Goal: Communication & Community: Answer question/provide support

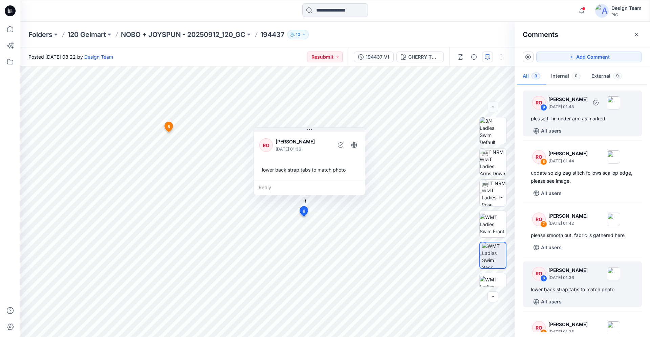
click at [568, 116] on div "please fill in under arm as marked" at bounding box center [582, 118] width 103 height 8
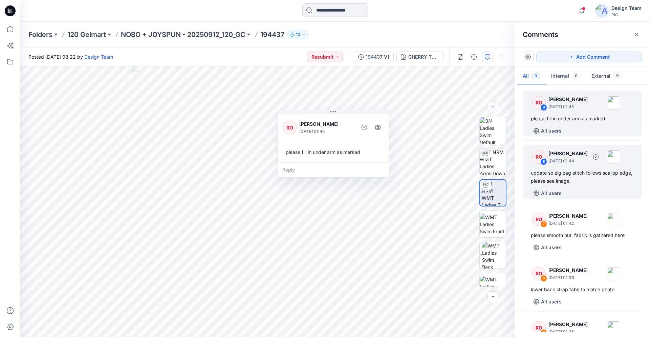
click at [573, 188] on div "All users" at bounding box center [586, 193] width 111 height 11
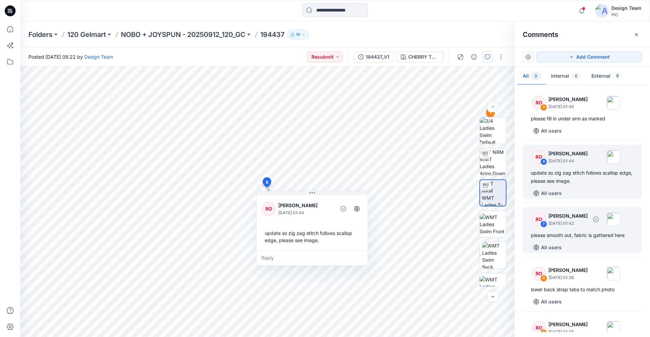
click at [578, 230] on div "RO 7 Raquel Ortiz October 01, 2025 01:42 please smooth out, fabric is gathered …" at bounding box center [582, 230] width 119 height 46
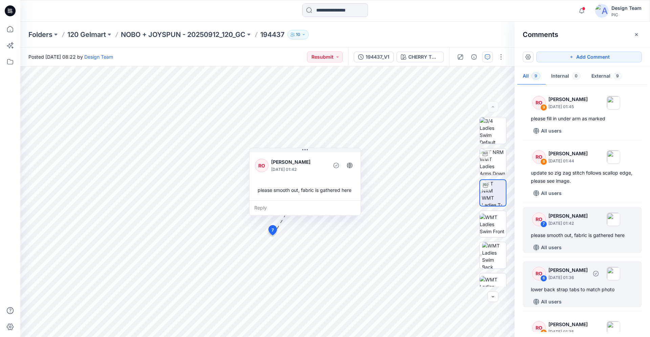
click at [567, 293] on div "lower back strap tabs to match photo" at bounding box center [582, 289] width 103 height 8
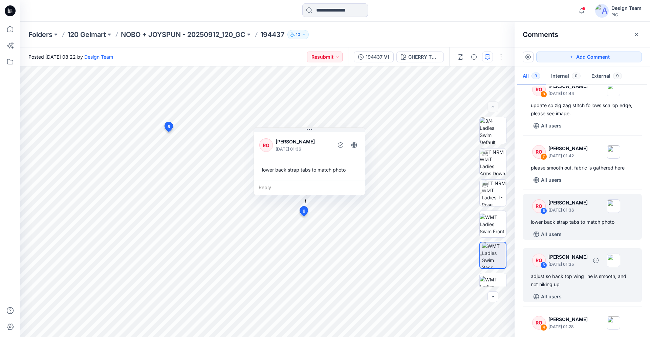
scroll to position [69, 0]
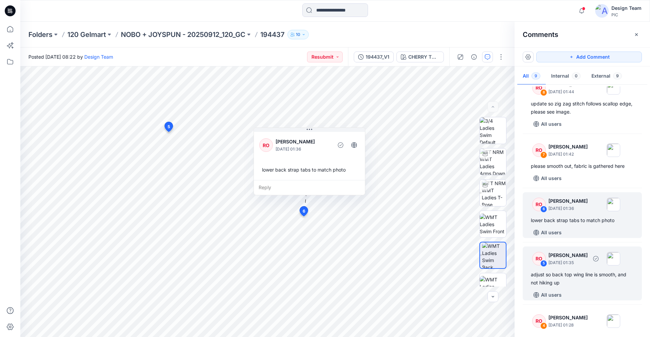
click at [590, 283] on div "adjust so back top wing line is smooth, and not hiking up" at bounding box center [582, 278] width 103 height 16
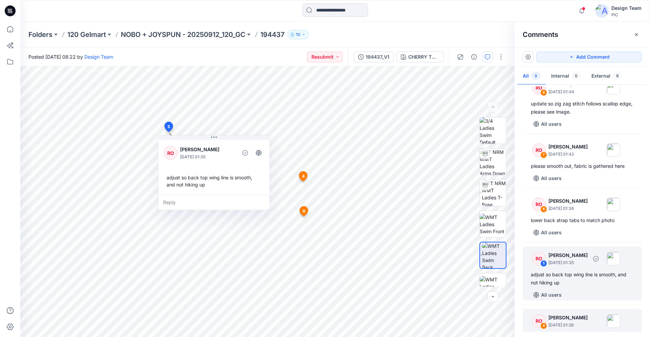
scroll to position [138, 0]
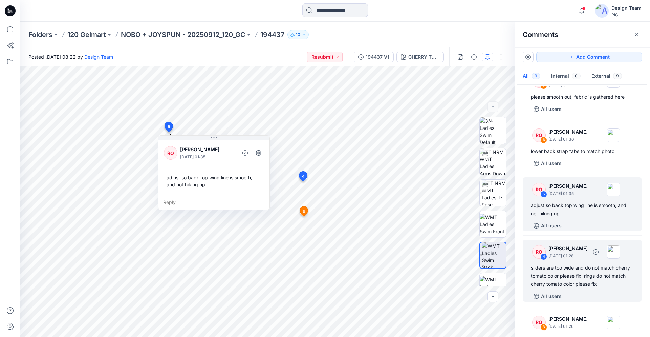
click at [576, 276] on div "sliders are too wide and do not match cherry tomato color please fix. rings do …" at bounding box center [582, 276] width 103 height 24
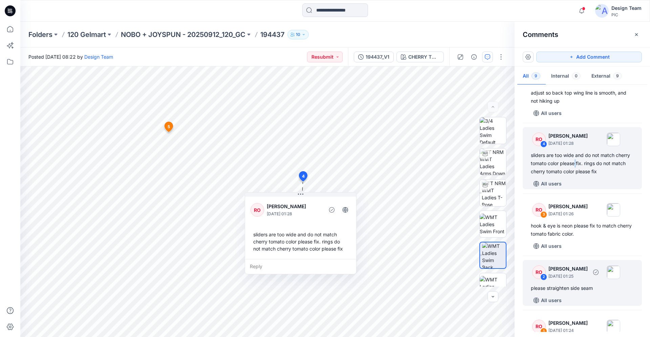
scroll to position [276, 0]
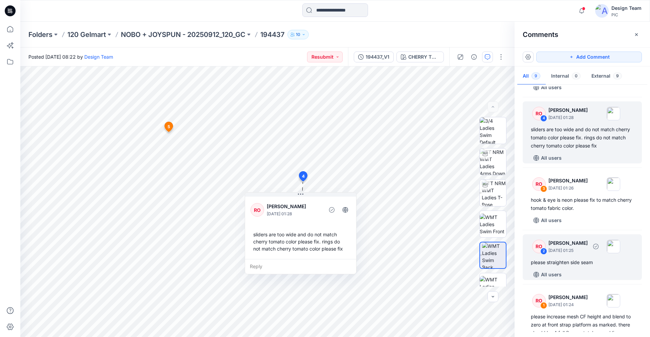
click at [588, 257] on div "RO 2 Raquel Ortiz October 01, 2025 01:25 please straighten side seam All users" at bounding box center [582, 257] width 119 height 46
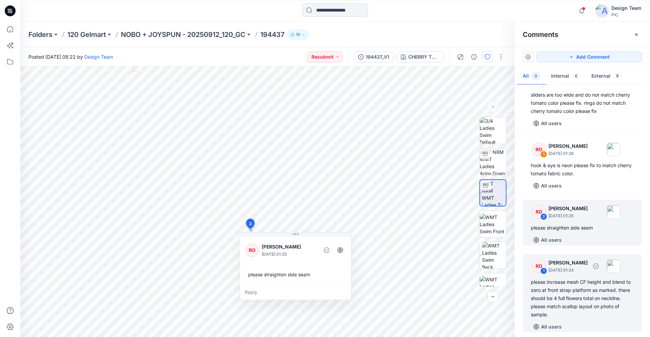
click at [588, 282] on div "please increase mesh CF height and blend to zero at front strap platform as mar…" at bounding box center [582, 298] width 103 height 41
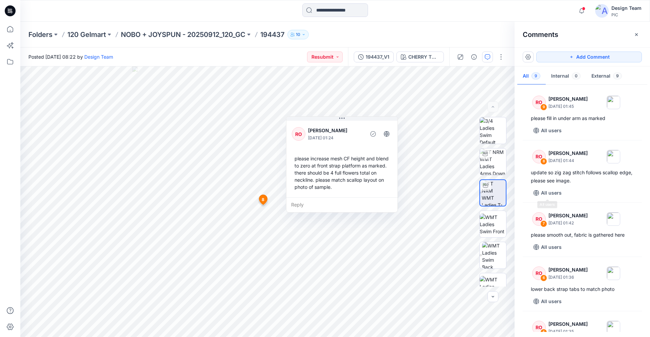
scroll to position [0, 0]
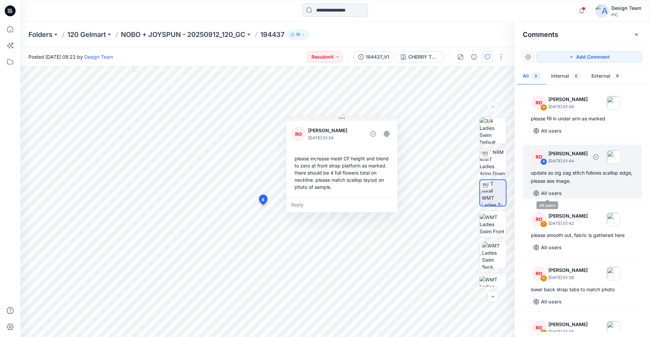
click at [572, 181] on div "update so zig zag stitch follows scallop edge, please see image." at bounding box center [582, 177] width 103 height 16
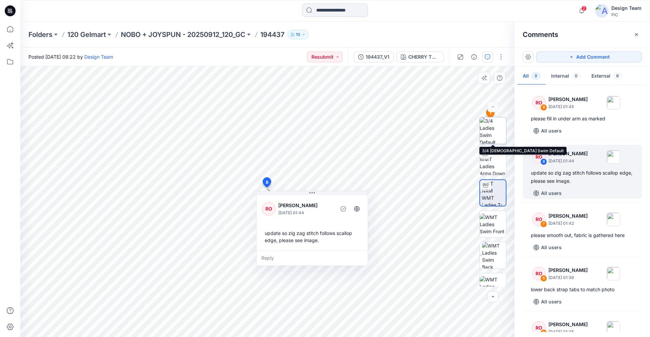
click at [489, 135] on img at bounding box center [493, 130] width 26 height 26
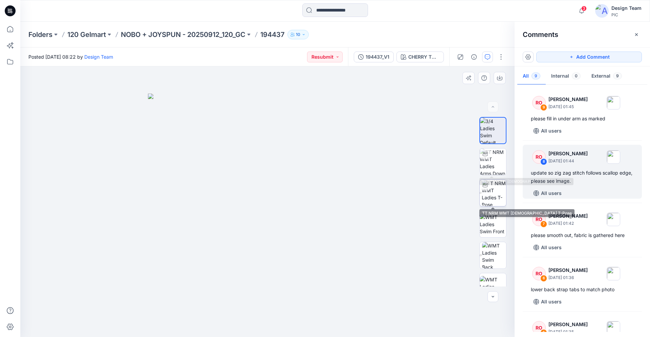
click at [485, 192] on img at bounding box center [494, 193] width 24 height 26
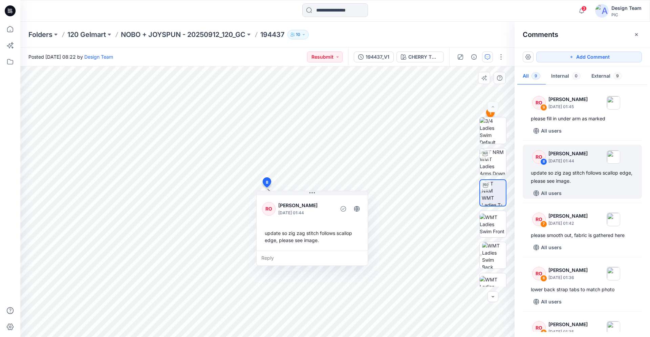
click at [488, 190] on div at bounding box center [485, 185] width 11 height 11
click at [487, 190] on div at bounding box center [485, 185] width 11 height 11
click at [492, 161] on img at bounding box center [493, 161] width 26 height 26
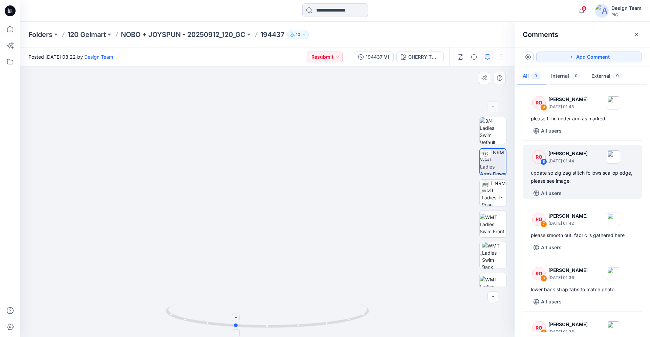
drag, startPoint x: 351, startPoint y: 317, endPoint x: 318, endPoint y: 316, distance: 32.5
click at [318, 316] on icon at bounding box center [268, 316] width 205 height 25
click at [577, 175] on div "update so zig zag stitch follows scallop edge, please see image." at bounding box center [582, 177] width 103 height 16
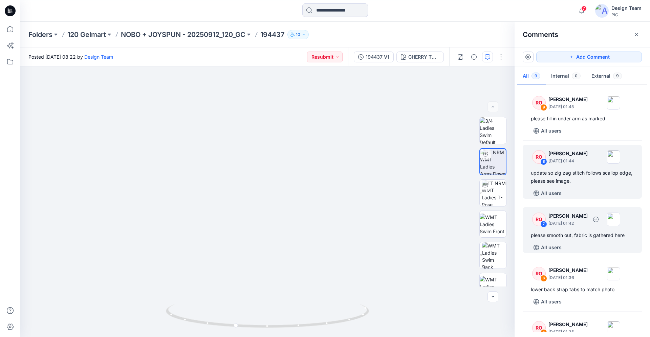
click at [581, 231] on div "RO 7 Raquel Ortiz October 01, 2025 01:42 please smooth out, fabric is gathered …" at bounding box center [582, 230] width 119 height 46
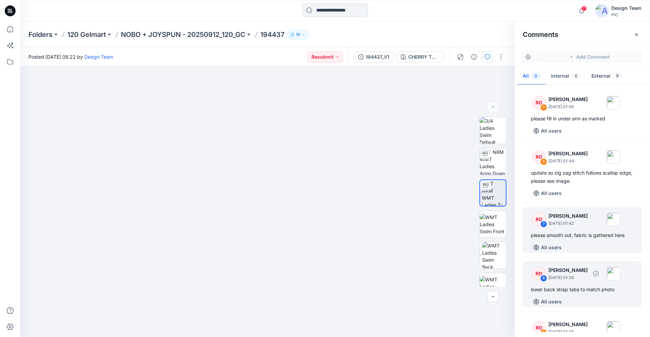
click at [571, 286] on div "lower back strap tabs to match photo" at bounding box center [582, 289] width 103 height 8
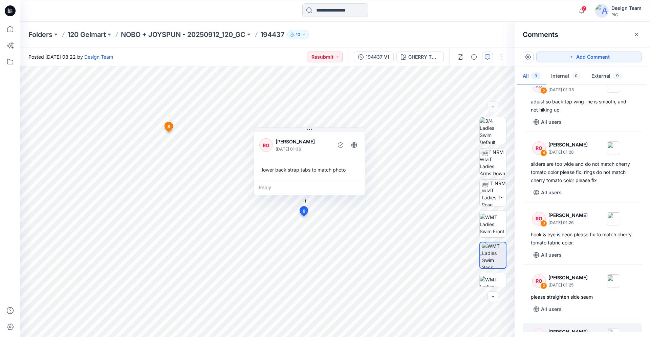
scroll to position [315, 0]
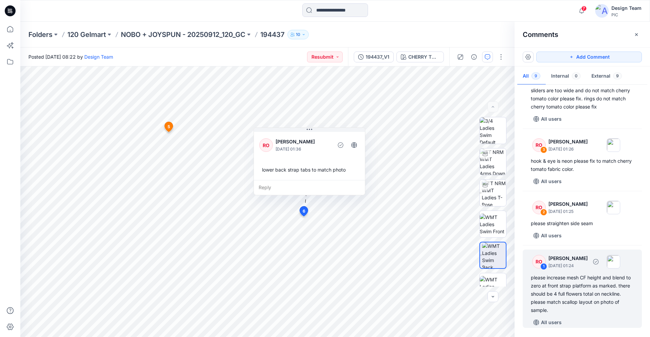
click at [589, 293] on div "please increase mesh CF height and blend to zero at front strap platform as mar…" at bounding box center [582, 293] width 103 height 41
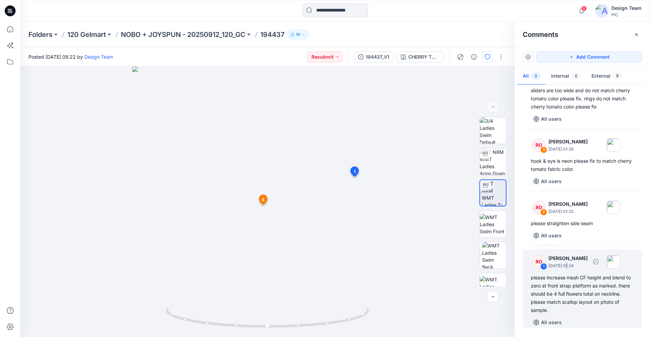
click at [566, 265] on p "October 01, 2025 01:24" at bounding box center [568, 265] width 39 height 7
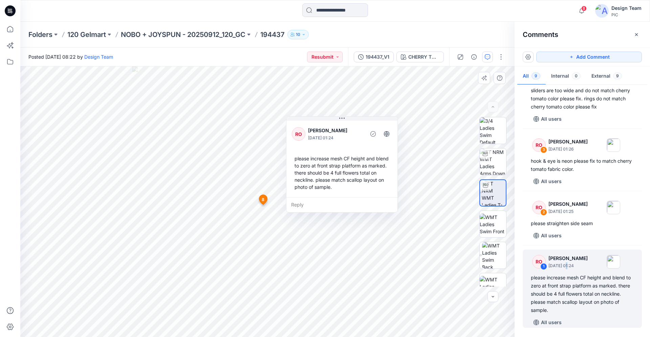
click at [293, 205] on div "Reply" at bounding box center [342, 204] width 111 height 15
click at [583, 309] on div "please increase mesh CF height and blend to zero at front strap platform as mar…" at bounding box center [582, 293] width 103 height 41
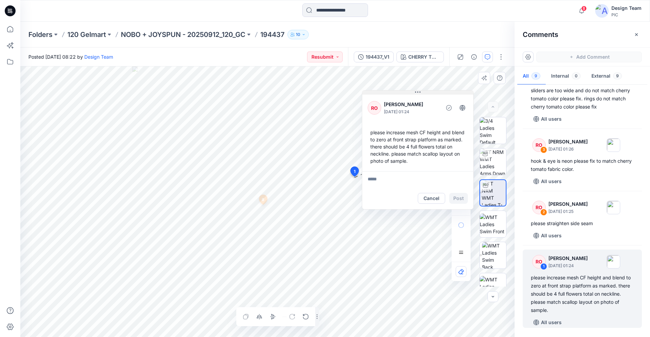
drag, startPoint x: 342, startPoint y: 117, endPoint x: 417, endPoint y: 91, distance: 79.9
click at [417, 91] on icon at bounding box center [417, 91] width 5 height 5
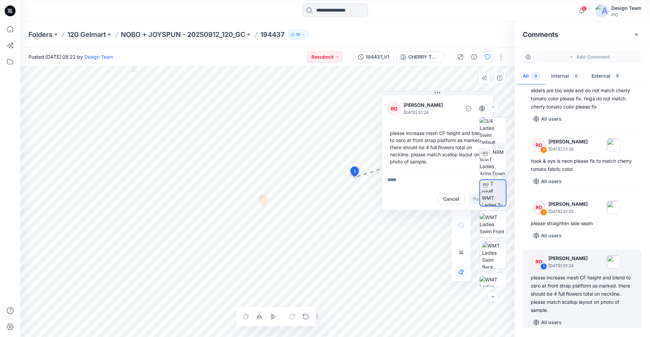
drag, startPoint x: 426, startPoint y: 148, endPoint x: 446, endPoint y: 149, distance: 20.0
click at [446, 149] on div "please increase mesh CF height and blend to zero at front strap platform as mar…" at bounding box center [438, 147] width 100 height 41
click at [452, 147] on div "please increase mesh CF height and blend to zero at front strap platform as mar…" at bounding box center [438, 147] width 100 height 41
click at [451, 201] on button "Cancel" at bounding box center [451, 198] width 27 height 11
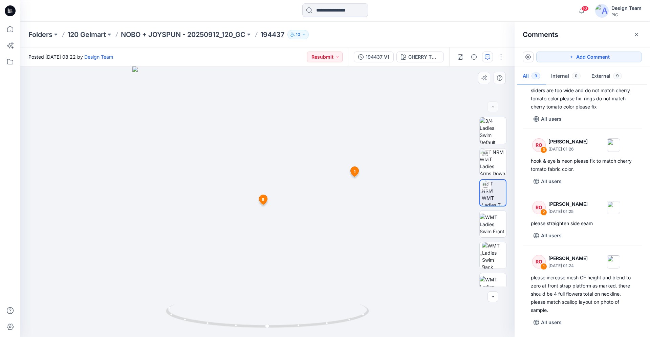
click at [10, 10] on icon at bounding box center [10, 10] width 11 height 11
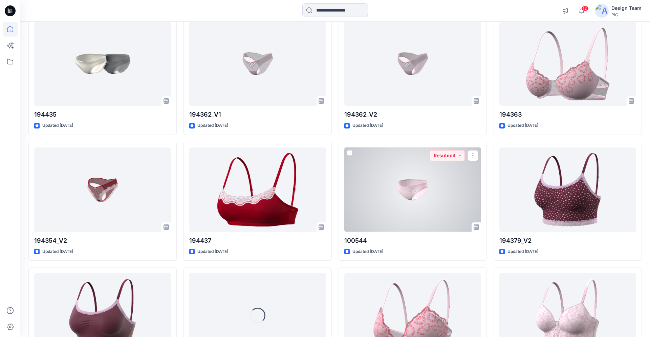
scroll to position [1230, 0]
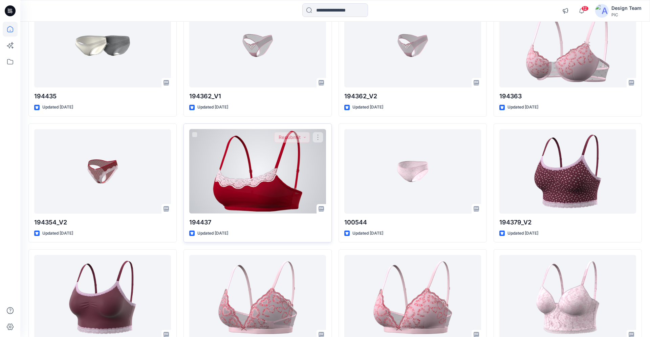
click at [289, 155] on div at bounding box center [257, 171] width 137 height 84
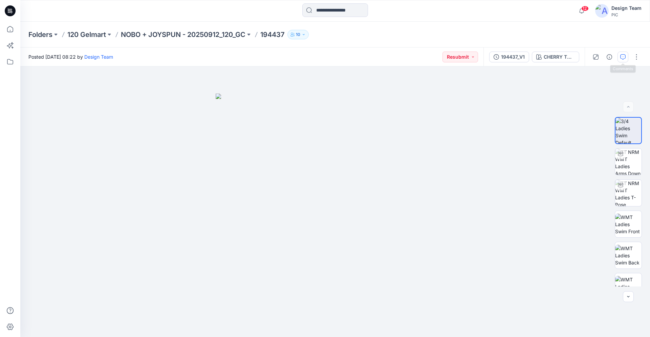
click at [623, 54] on icon "button" at bounding box center [623, 56] width 5 height 5
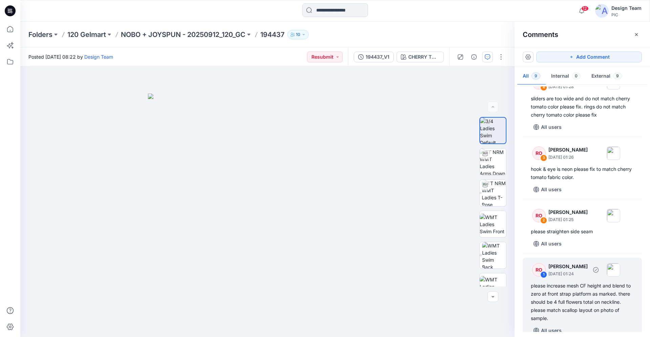
scroll to position [315, 0]
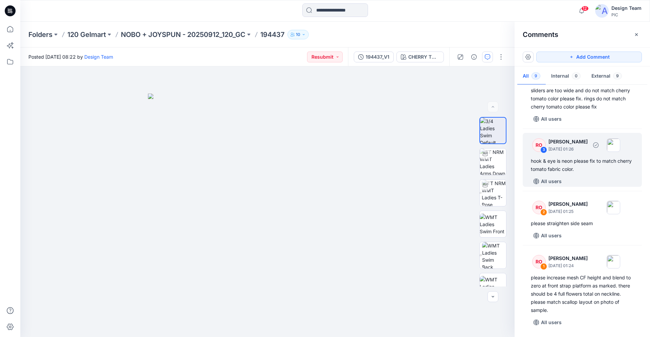
click at [585, 172] on div "hook & eye is neon please fix to match cherry tomato fabric color." at bounding box center [582, 165] width 103 height 16
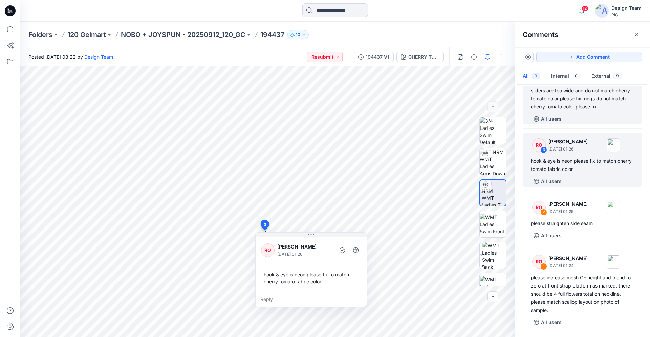
click at [578, 106] on div "sliders are too wide and do not match cherry tomato color please fix. rings do …" at bounding box center [582, 98] width 103 height 24
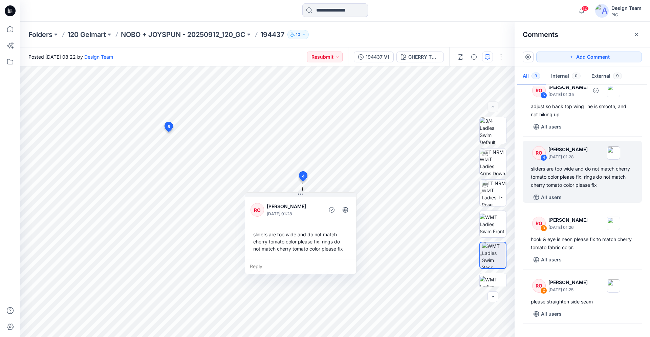
scroll to position [222, 0]
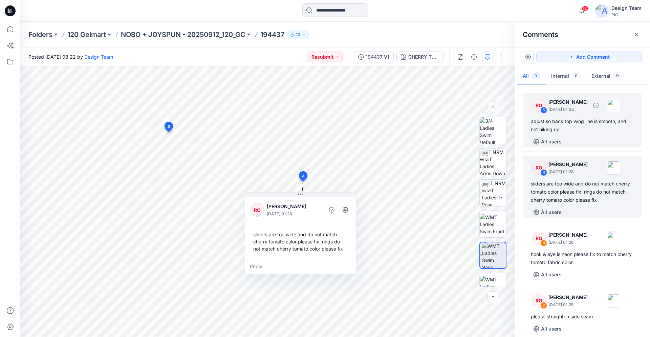
click at [568, 123] on div "adjust so back top wing line is smooth, and not hiking up" at bounding box center [582, 125] width 103 height 16
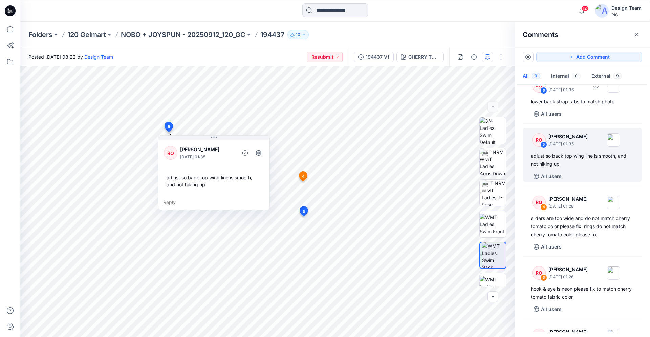
scroll to position [153, 0]
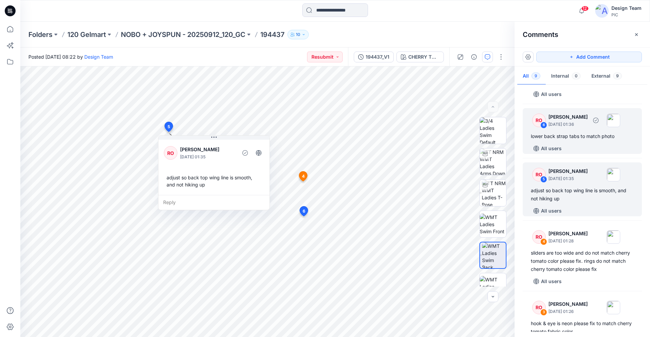
click at [567, 133] on div "lower back strap tabs to match photo" at bounding box center [582, 136] width 103 height 8
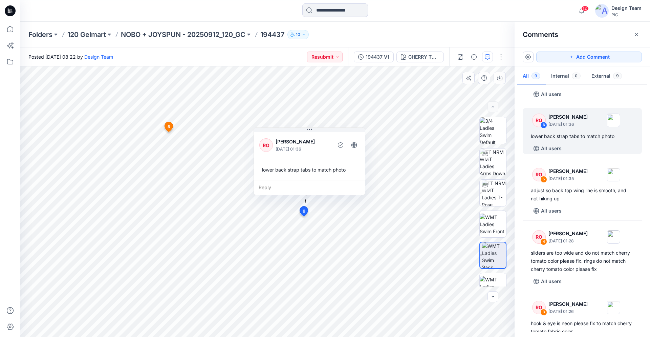
click at [268, 188] on div "Reply" at bounding box center [309, 187] width 111 height 15
click at [327, 203] on button "Cancel" at bounding box center [323, 207] width 27 height 11
click at [488, 194] on img at bounding box center [494, 193] width 24 height 26
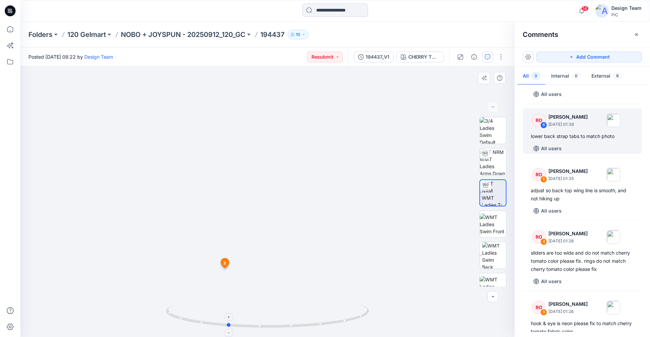
drag, startPoint x: 357, startPoint y: 320, endPoint x: 317, endPoint y: 313, distance: 40.7
click at [317, 313] on icon at bounding box center [268, 316] width 205 height 25
click at [9, 10] on icon at bounding box center [10, 10] width 11 height 11
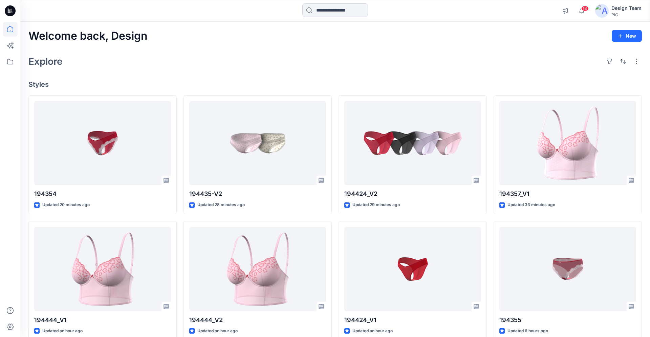
click at [11, 10] on icon at bounding box center [10, 10] width 3 height 0
click at [14, 9] on icon at bounding box center [10, 10] width 11 height 11
click at [13, 9] on icon at bounding box center [10, 10] width 11 height 11
click at [12, 9] on icon at bounding box center [10, 10] width 11 height 11
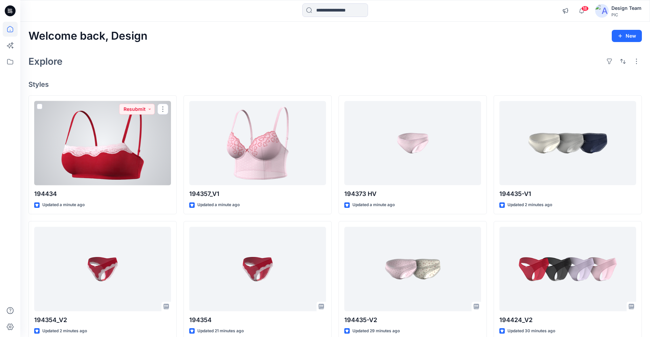
click at [133, 135] on div at bounding box center [102, 143] width 137 height 84
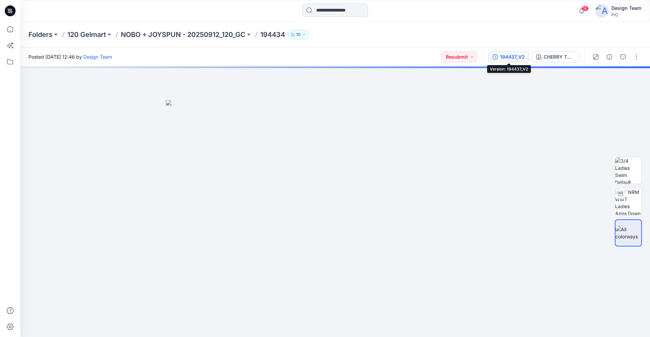
click at [504, 58] on div "194437_V2" at bounding box center [512, 56] width 25 height 7
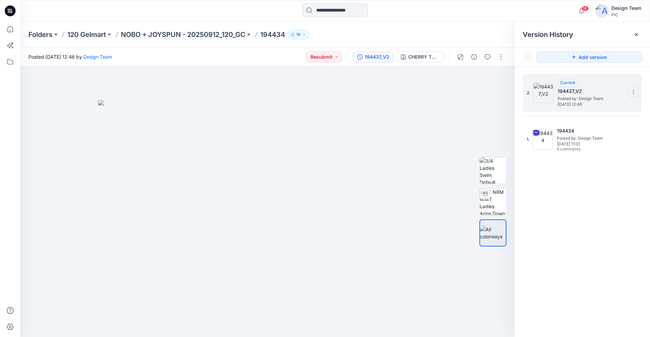
click at [637, 91] on section at bounding box center [633, 91] width 11 height 11
click at [598, 137] on span "Delete Version" at bounding box center [587, 135] width 32 height 8
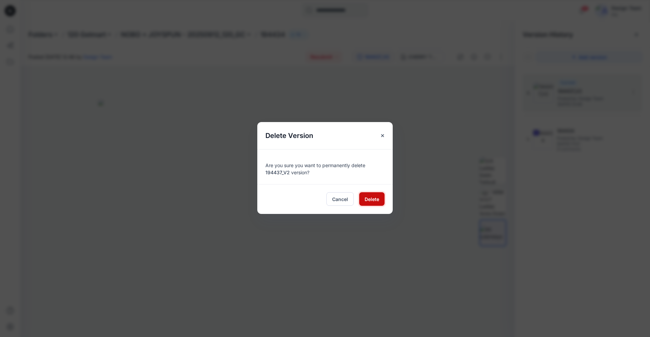
click at [377, 200] on span "Delete" at bounding box center [372, 198] width 15 height 7
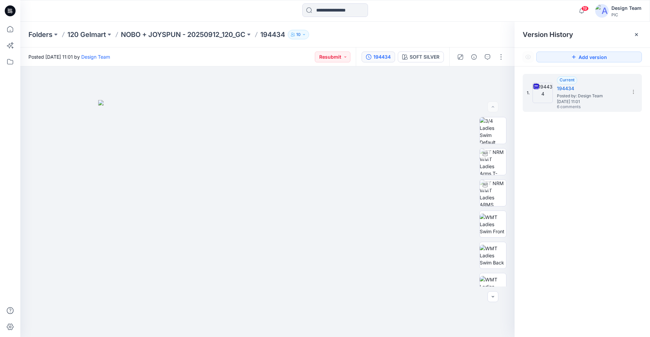
click at [9, 9] on icon at bounding box center [10, 10] width 11 height 11
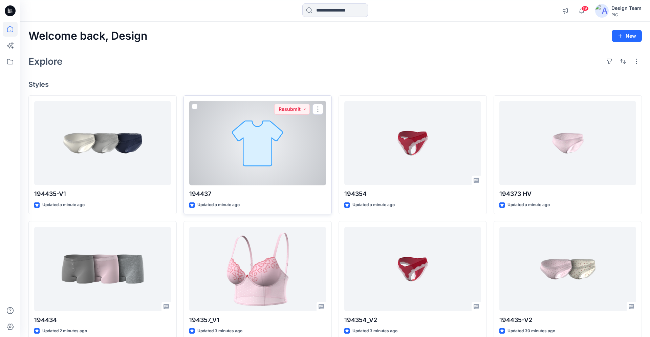
click at [245, 178] on div at bounding box center [257, 143] width 137 height 84
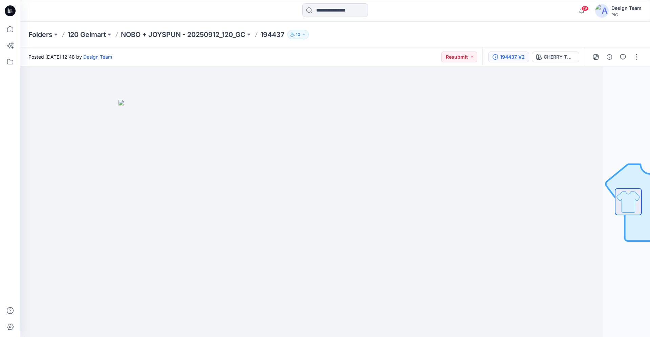
click at [504, 59] on div "194437_V2" at bounding box center [512, 56] width 25 height 7
click at [10, 13] on icon at bounding box center [10, 10] width 11 height 11
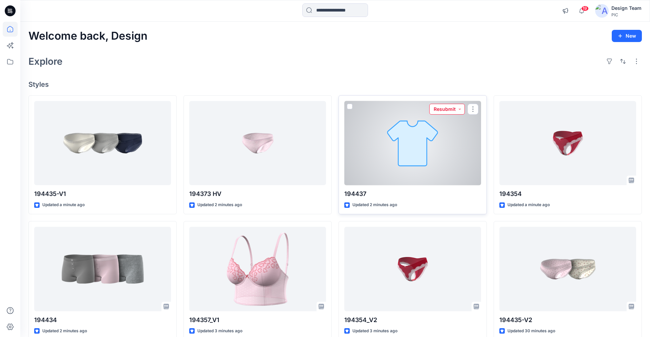
click at [442, 110] on button "Resubmit" at bounding box center [448, 109] width 36 height 11
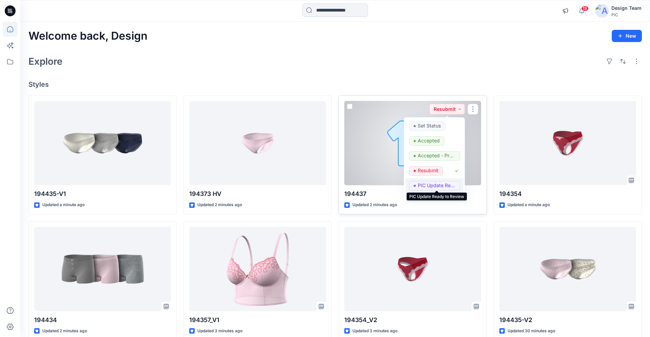
click at [434, 187] on p "PIC Update Ready to Review" at bounding box center [437, 185] width 38 height 9
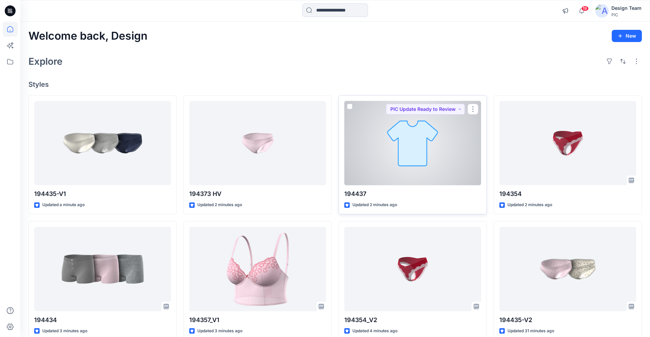
click at [413, 161] on div at bounding box center [413, 143] width 137 height 84
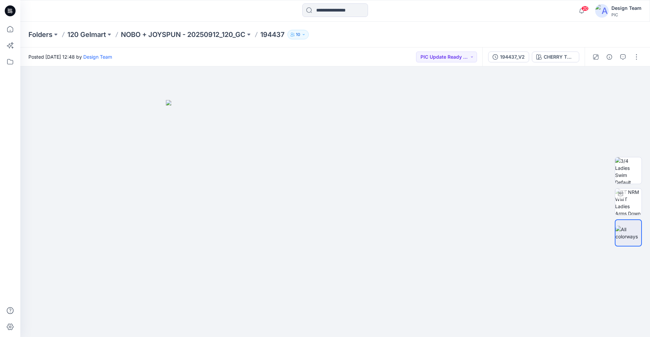
click at [12, 11] on icon at bounding box center [10, 10] width 11 height 11
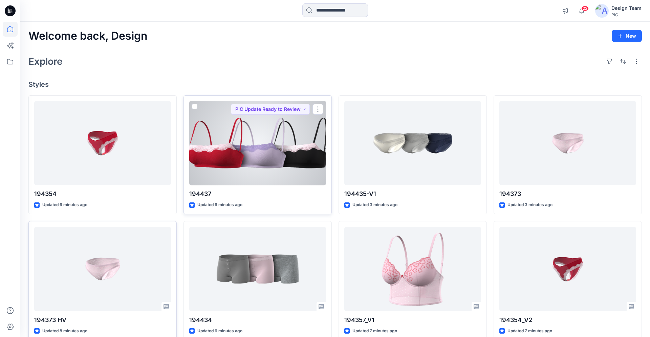
click at [232, 147] on div at bounding box center [257, 143] width 137 height 84
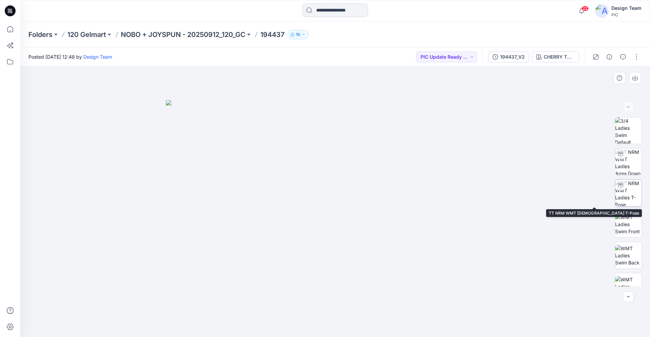
click at [635, 191] on img at bounding box center [629, 193] width 26 height 26
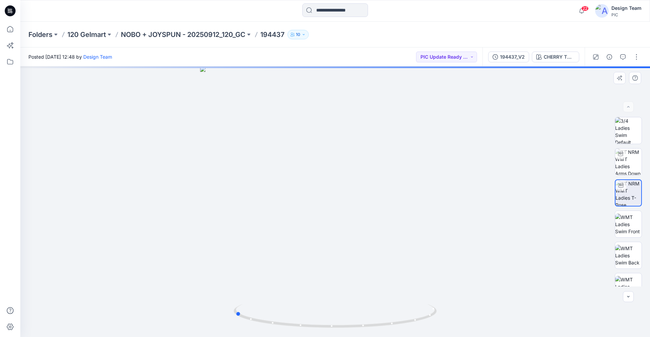
drag, startPoint x: 403, startPoint y: 323, endPoint x: 298, endPoint y: 301, distance: 107.8
click at [298, 301] on div at bounding box center [335, 201] width 630 height 270
drag, startPoint x: 336, startPoint y: 329, endPoint x: 378, endPoint y: 327, distance: 42.1
click at [379, 328] on icon at bounding box center [336, 316] width 205 height 25
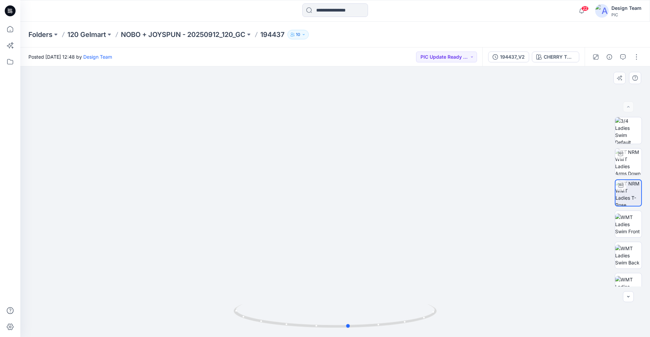
drag, startPoint x: 335, startPoint y: 324, endPoint x: 183, endPoint y: 273, distance: 160.3
click at [183, 273] on div at bounding box center [335, 201] width 630 height 270
click at [8, 9] on icon at bounding box center [8, 8] width 1 height 0
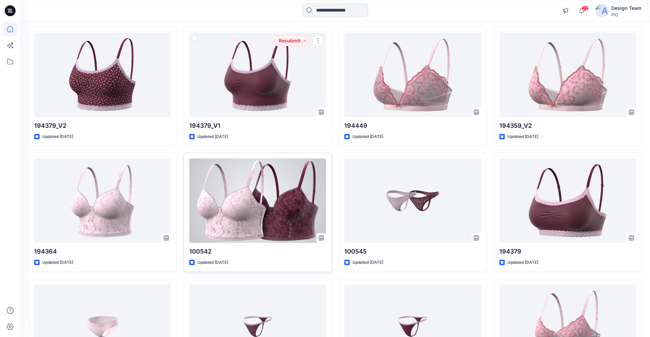
scroll to position [1579, 0]
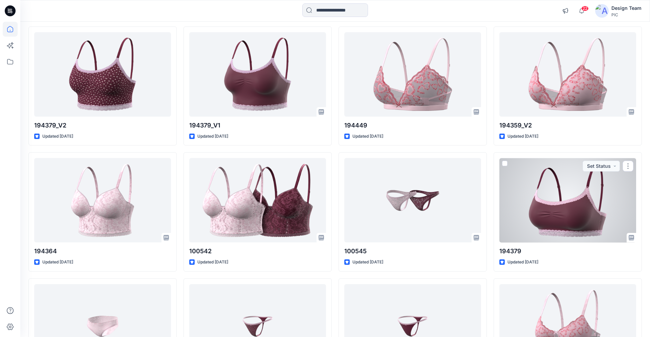
click at [559, 203] on div at bounding box center [568, 200] width 137 height 84
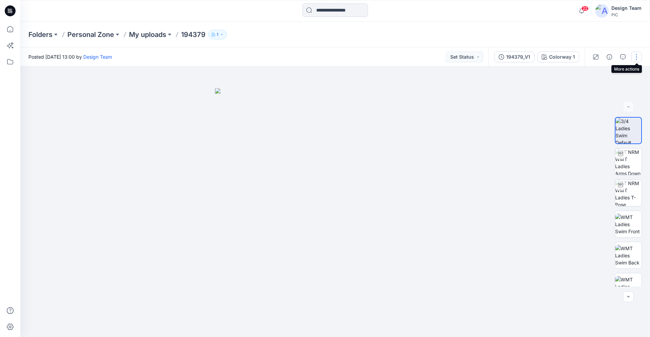
click at [640, 59] on button "button" at bounding box center [636, 56] width 11 height 11
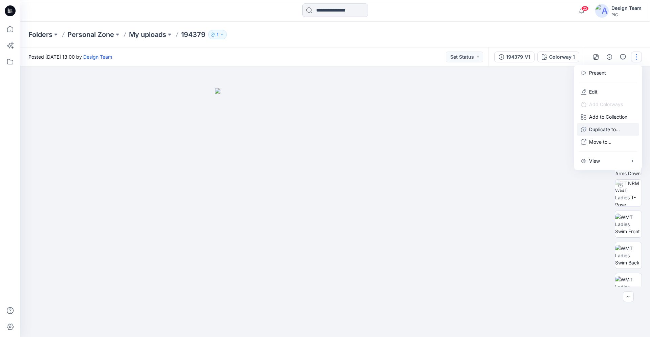
click at [599, 125] on button "Duplicate to..." at bounding box center [608, 129] width 62 height 13
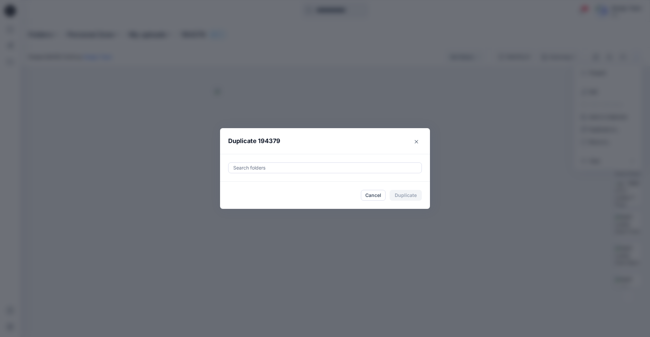
click at [270, 166] on div at bounding box center [325, 168] width 185 height 8
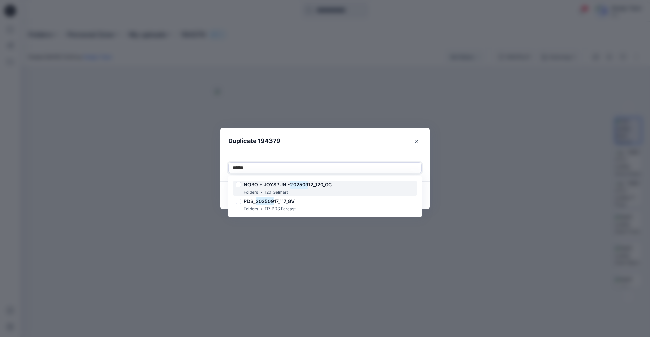
click at [308, 186] on mark "202509" at bounding box center [299, 184] width 18 height 9
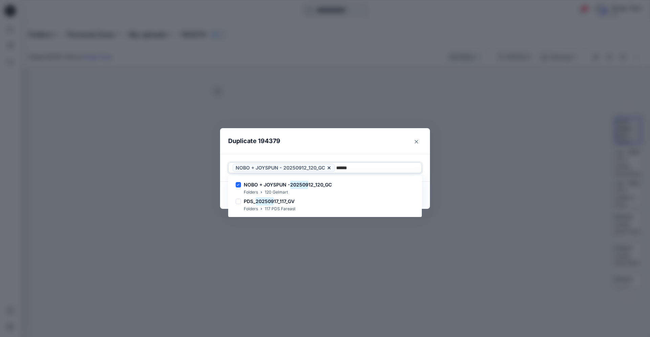
type input "******"
click at [312, 151] on header "Duplicate 194379" at bounding box center [318, 141] width 196 height 26
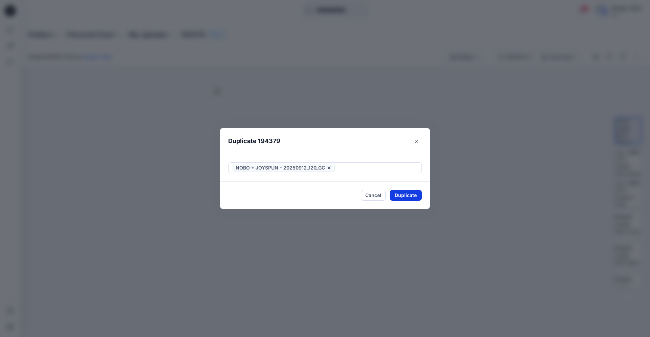
click at [402, 196] on button "Duplicate" at bounding box center [406, 195] width 32 height 11
click at [407, 196] on button "Close" at bounding box center [411, 195] width 22 height 11
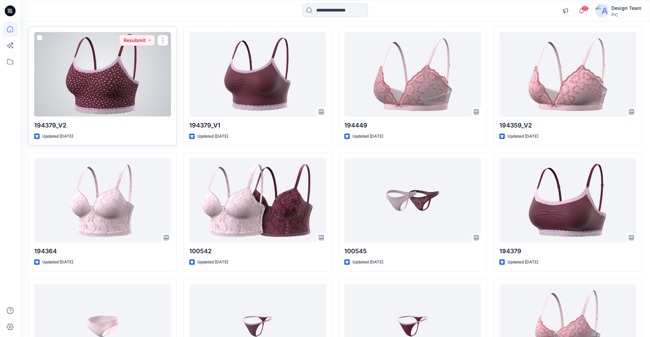
scroll to position [1538, 0]
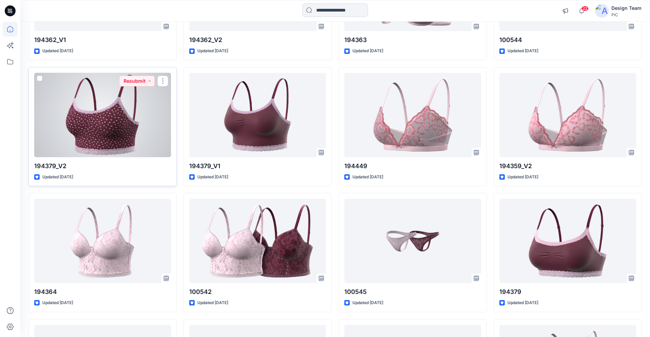
click at [133, 110] on div at bounding box center [102, 115] width 137 height 84
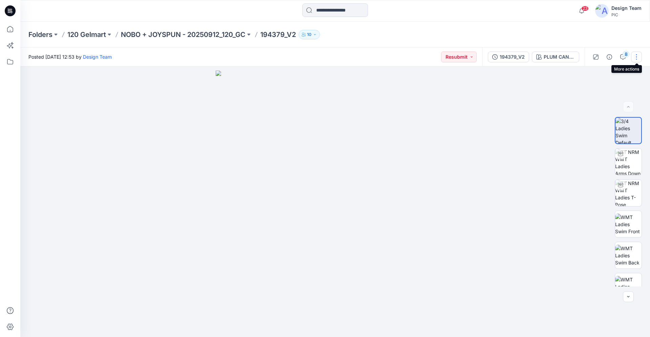
click at [639, 55] on button "button" at bounding box center [636, 56] width 11 height 11
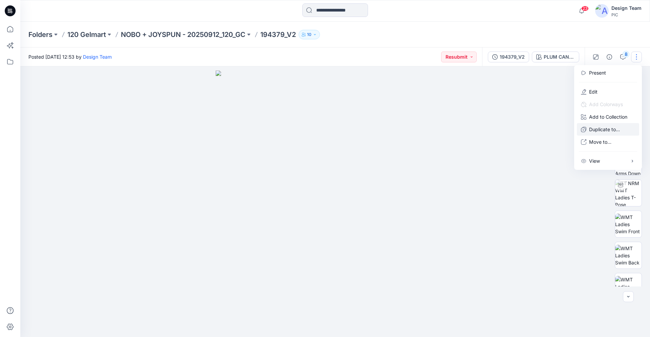
click at [600, 129] on p "Duplicate to..." at bounding box center [604, 129] width 31 height 7
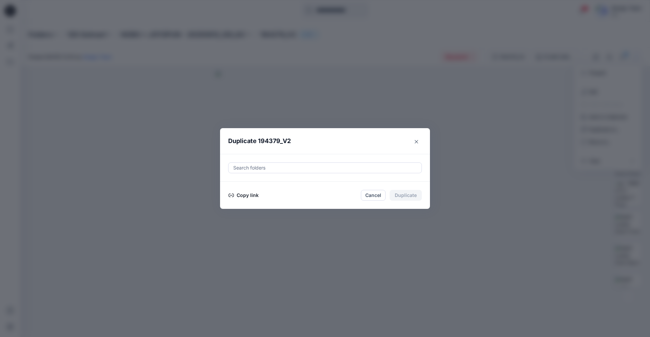
click at [421, 130] on section "Duplicate 194379_V2 Search folders Copy link Cancel Duplicate" at bounding box center [325, 168] width 210 height 81
click at [416, 142] on icon "Close" at bounding box center [416, 141] width 3 height 3
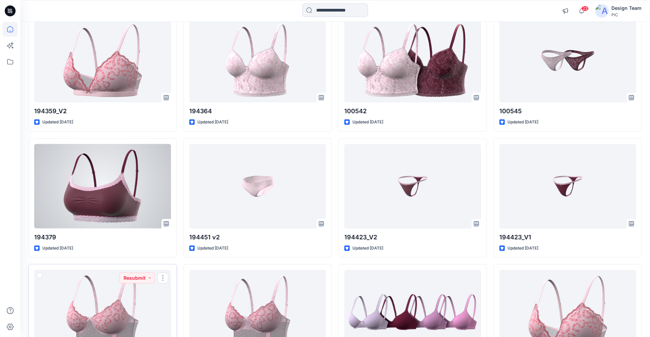
scroll to position [1712, 0]
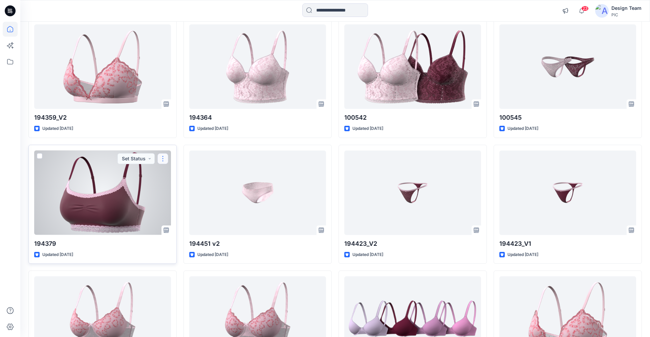
click at [162, 159] on button "button" at bounding box center [163, 158] width 11 height 11
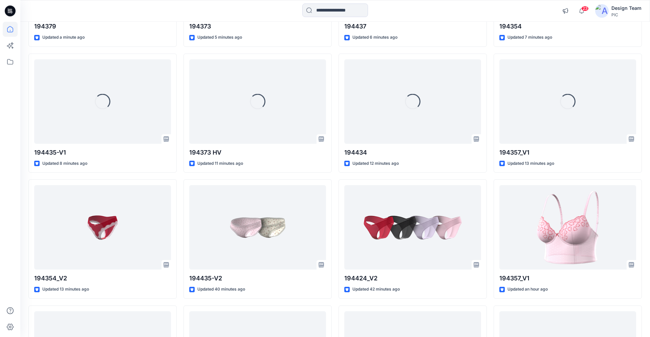
scroll to position [0, 0]
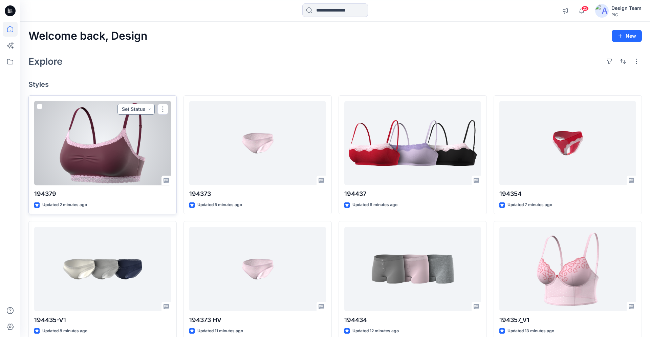
click at [142, 109] on button "Set Status" at bounding box center [136, 109] width 37 height 11
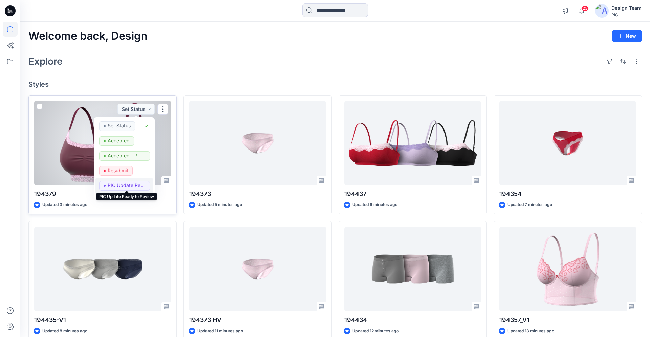
click at [116, 184] on p "PIC Update Ready to Review" at bounding box center [127, 185] width 38 height 9
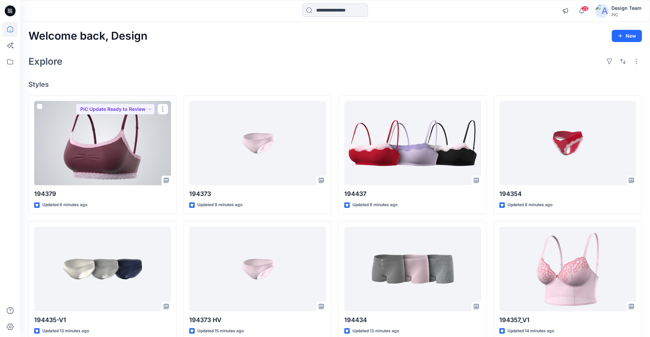
drag, startPoint x: 115, startPoint y: 152, endPoint x: 121, endPoint y: 148, distance: 7.2
click at [117, 151] on div at bounding box center [102, 143] width 137 height 84
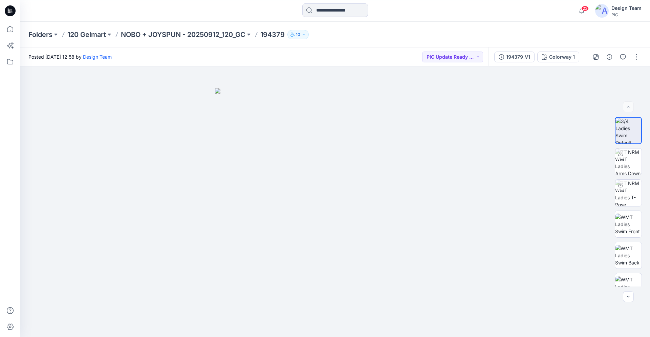
click at [642, 58] on div at bounding box center [616, 56] width 63 height 19
click at [638, 58] on button "button" at bounding box center [636, 56] width 11 height 11
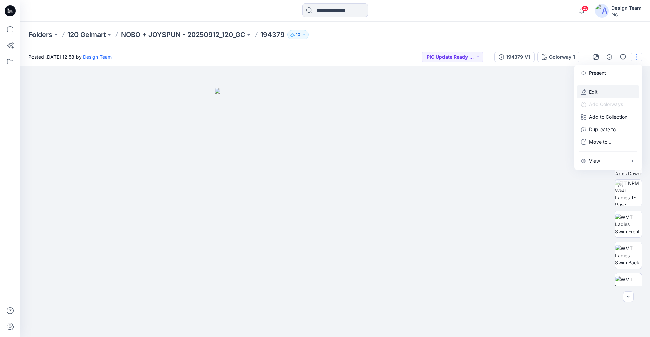
click at [600, 91] on button "Edit" at bounding box center [608, 91] width 62 height 13
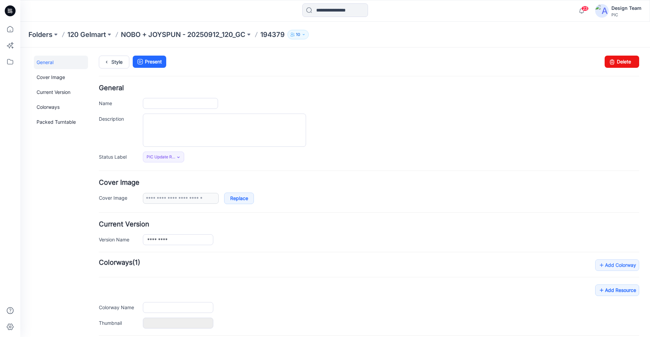
type input "******"
type input "**********"
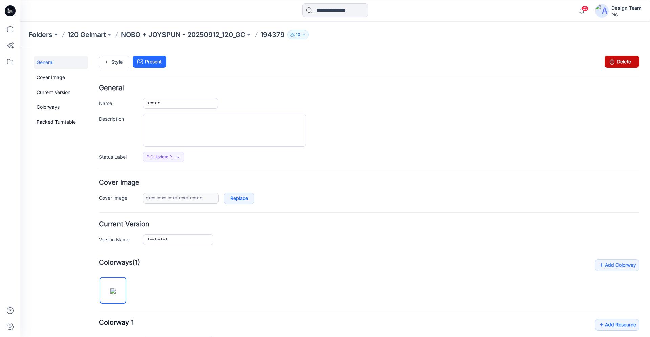
click at [618, 62] on link "Delete" at bounding box center [622, 62] width 35 height 12
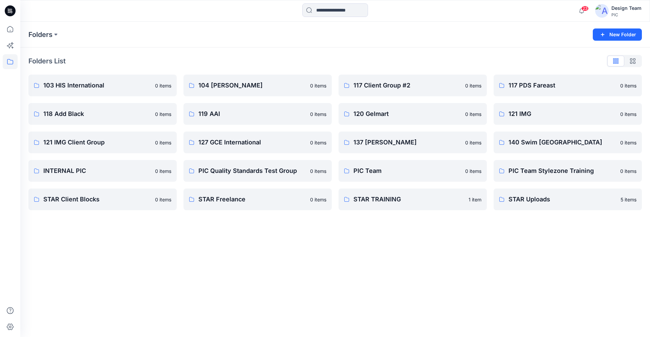
click at [5, 11] on icon at bounding box center [10, 10] width 11 height 11
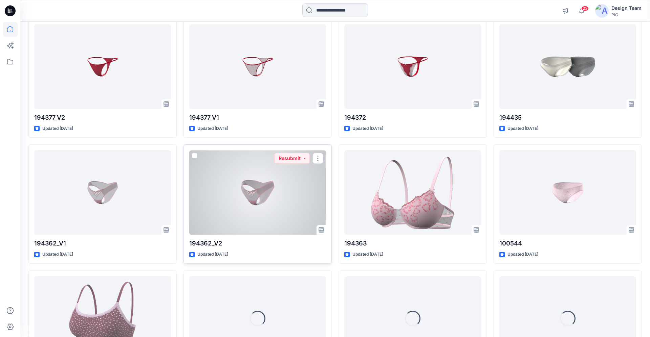
scroll to position [1497, 0]
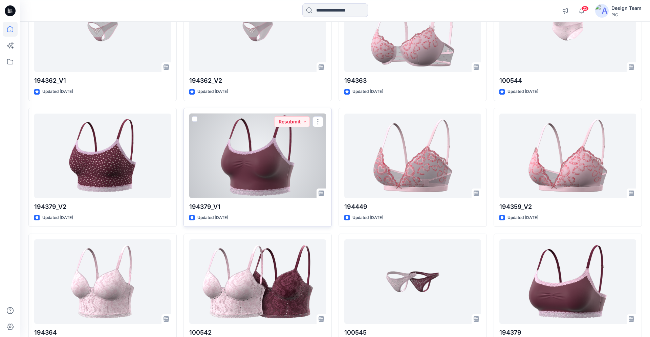
click at [254, 161] on div at bounding box center [257, 155] width 137 height 84
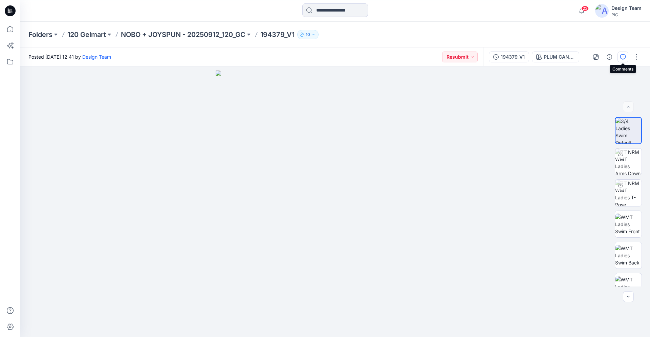
click at [621, 55] on icon "button" at bounding box center [623, 56] width 5 height 5
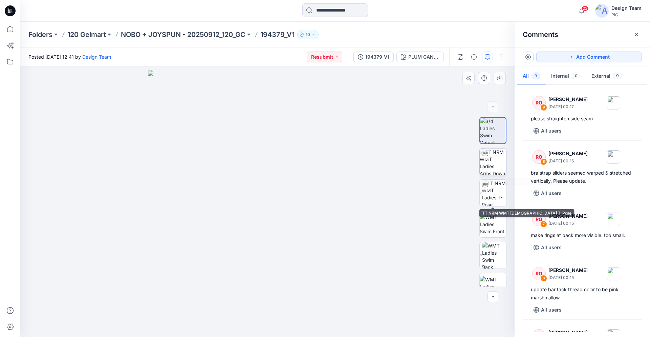
click at [495, 165] on img at bounding box center [493, 161] width 26 height 26
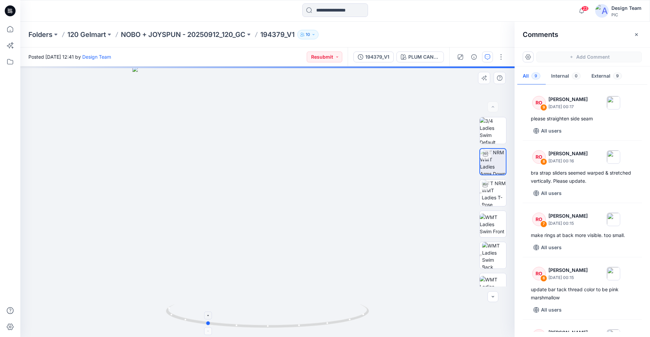
drag, startPoint x: 353, startPoint y: 318, endPoint x: 299, endPoint y: 312, distance: 54.3
click at [299, 312] on icon at bounding box center [268, 316] width 205 height 25
click at [488, 191] on img at bounding box center [494, 193] width 24 height 26
drag, startPoint x: 356, startPoint y: 319, endPoint x: 231, endPoint y: 296, distance: 126.4
click at [231, 296] on div at bounding box center [267, 201] width 495 height 270
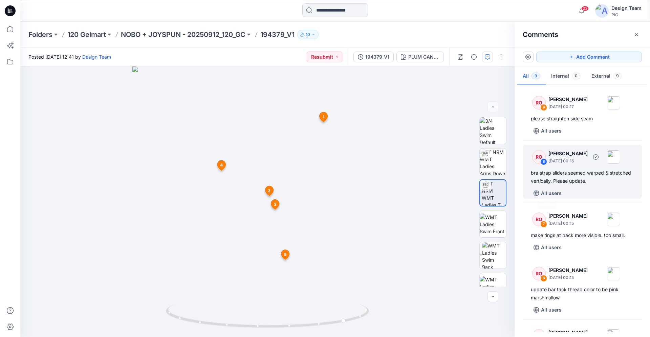
click at [570, 169] on div "bra strap sliders seemed warped & stretched vertically. Please update." at bounding box center [582, 177] width 103 height 16
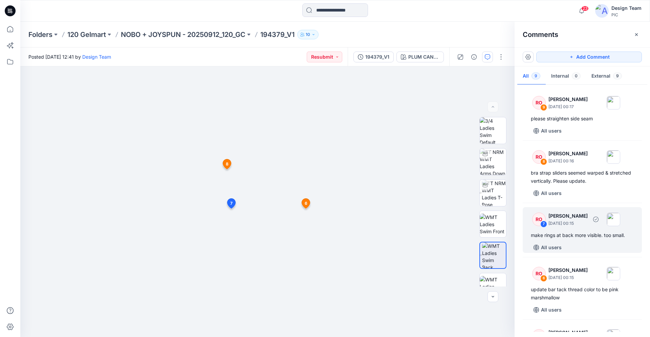
click at [577, 238] on div "make rings at back more visible. too small." at bounding box center [582, 235] width 103 height 8
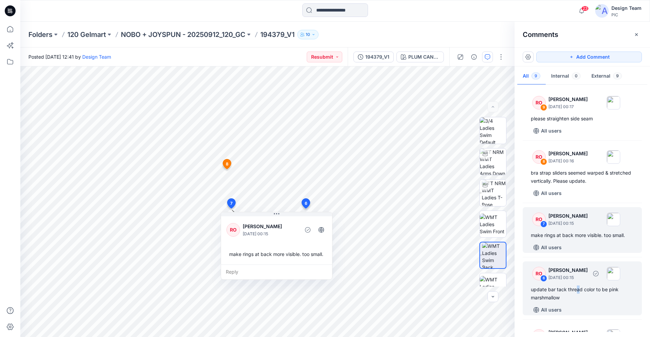
click at [578, 286] on div "update bar tack thread color to be pink marshmallow" at bounding box center [582, 293] width 103 height 16
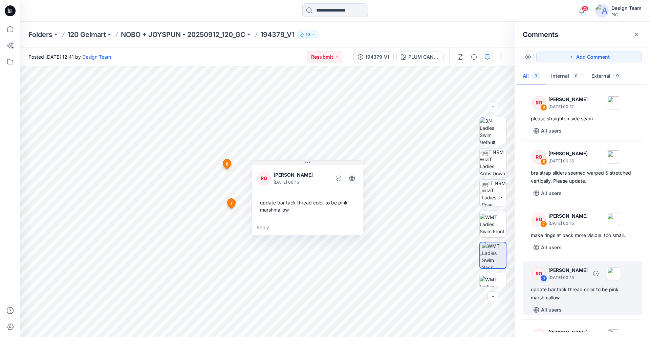
click at [546, 298] on div "update bar tack thread color to be pink marshmallow" at bounding box center [582, 293] width 103 height 16
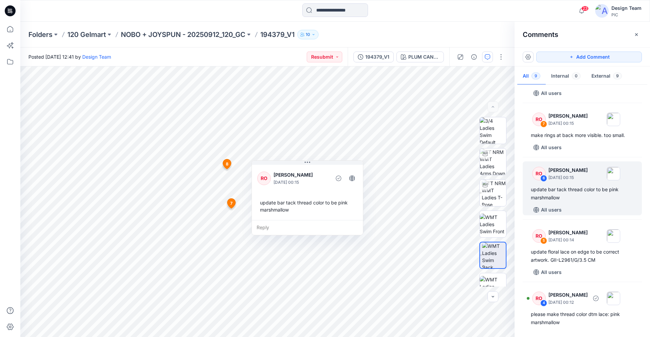
scroll to position [104, 0]
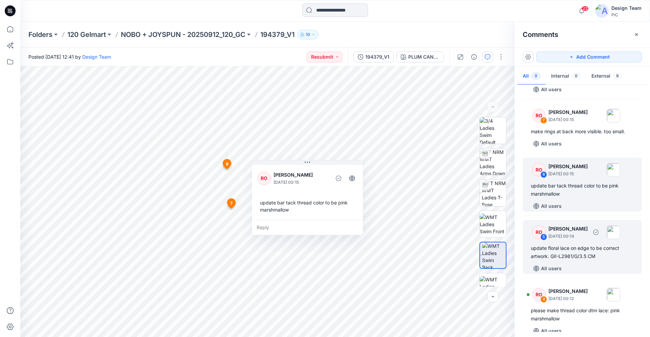
click at [572, 253] on div "update floral lace on edge to be correct artwork. GII-L2961/G/3.5 CM" at bounding box center [582, 252] width 103 height 16
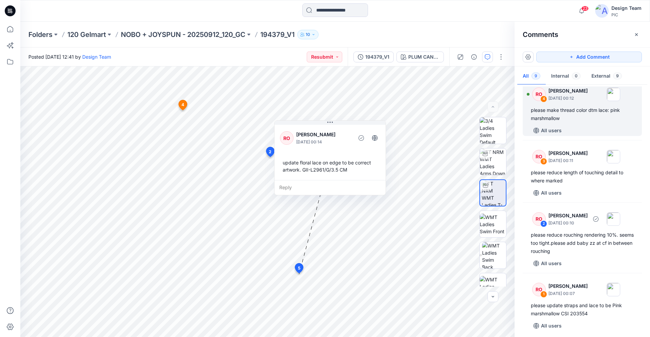
scroll to position [307, 0]
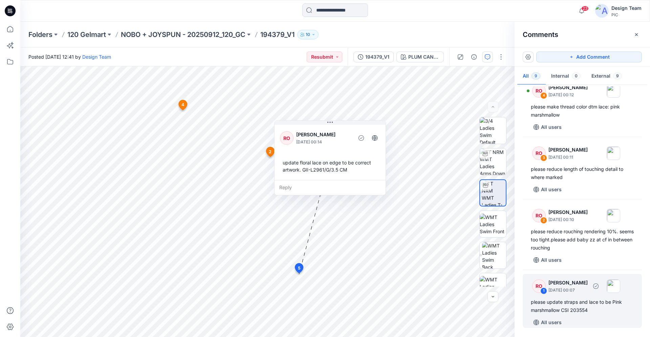
click at [566, 299] on div "please update straps and lace to be Pink marshmallow CSI 203554" at bounding box center [582, 306] width 103 height 16
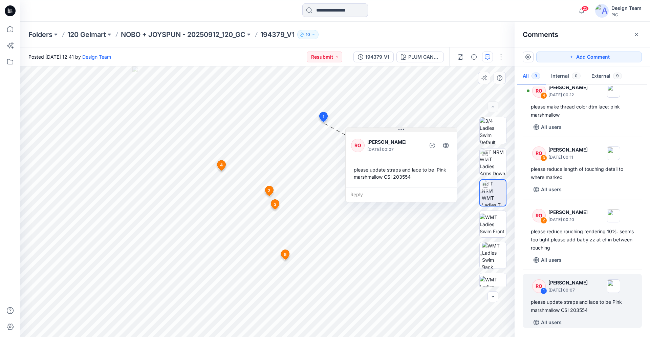
drag, startPoint x: 271, startPoint y: 111, endPoint x: 399, endPoint y: 129, distance: 129.9
click at [399, 129] on icon at bounding box center [401, 129] width 5 height 1
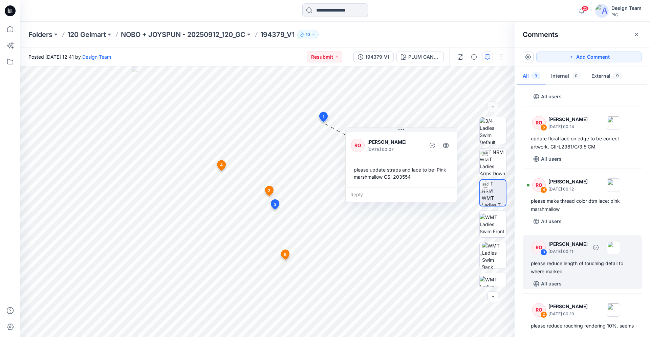
scroll to position [204, 0]
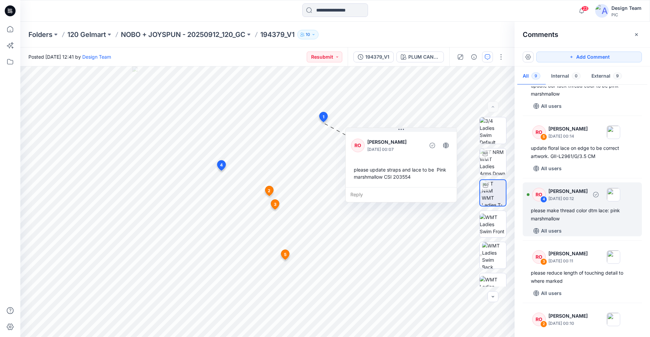
click at [571, 219] on div "please make thread color dtm lace: pink marshmallow" at bounding box center [582, 214] width 103 height 16
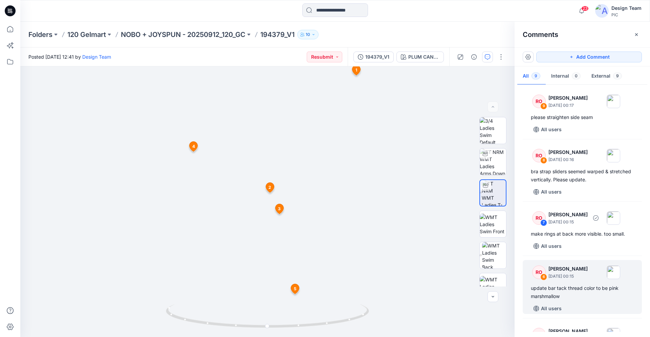
scroll to position [0, 0]
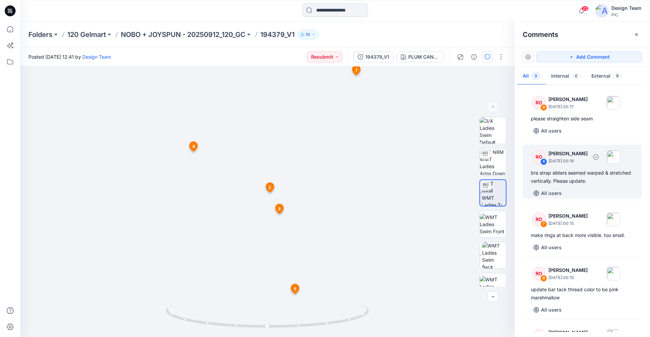
click at [599, 175] on div "bra strap sliders seemed warped & stretched vertically. Please update." at bounding box center [582, 177] width 103 height 16
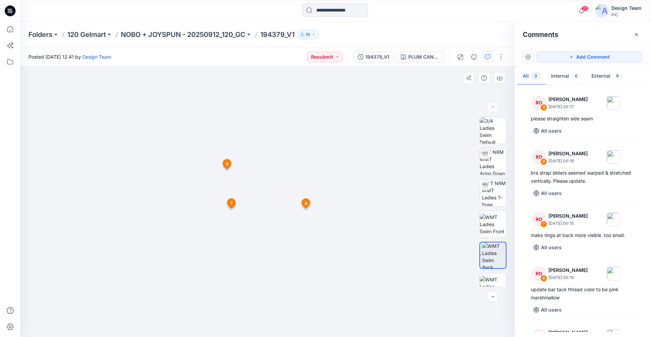
click at [278, 218] on img at bounding box center [267, 158] width 440 height 355
click at [253, 323] on img at bounding box center [267, 158] width 440 height 355
click at [492, 167] on img at bounding box center [493, 161] width 26 height 26
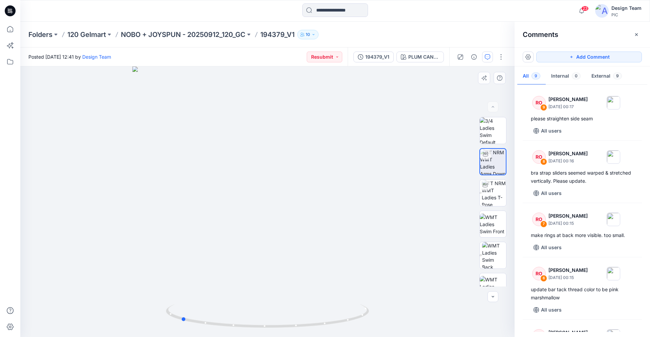
drag, startPoint x: 246, startPoint y: 326, endPoint x: 360, endPoint y: 335, distance: 114.2
click at [360, 335] on div at bounding box center [267, 201] width 495 height 270
drag, startPoint x: 178, startPoint y: 316, endPoint x: 266, endPoint y: 336, distance: 89.7
click at [266, 329] on icon at bounding box center [268, 316] width 205 height 25
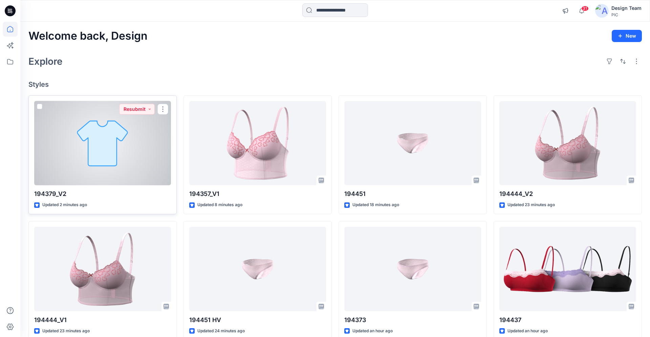
click at [104, 149] on div at bounding box center [102, 143] width 137 height 84
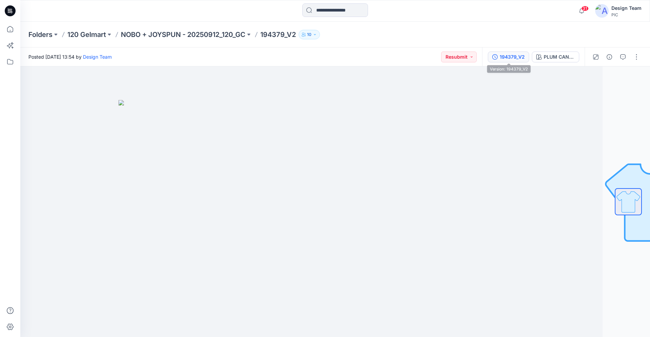
click at [509, 55] on div "194379_V2" at bounding box center [512, 56] width 25 height 7
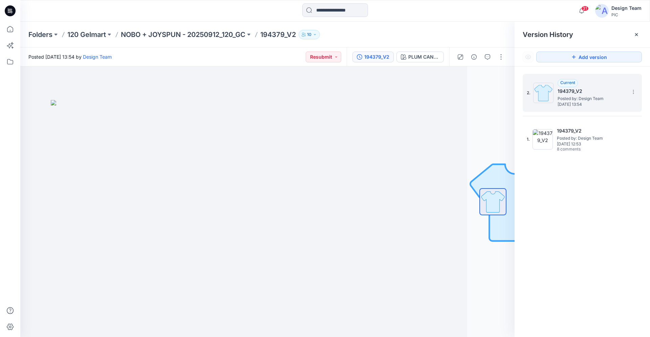
click at [587, 99] on span "Posted by: Design Team" at bounding box center [592, 98] width 68 height 7
click at [411, 58] on div "PLUM CANDY" at bounding box center [424, 56] width 31 height 7
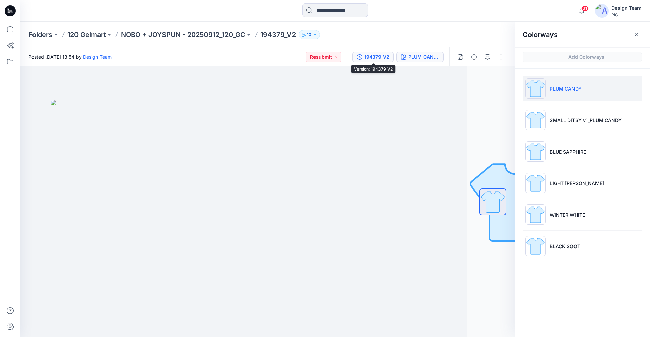
click at [371, 55] on div "194379_V2" at bounding box center [376, 56] width 25 height 7
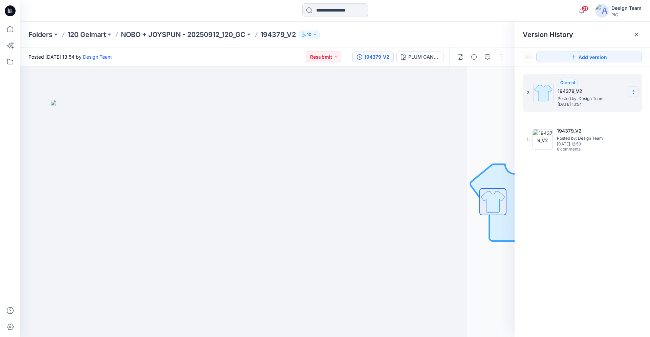
click at [635, 91] on icon at bounding box center [633, 91] width 5 height 5
click at [584, 136] on span "Delete Version" at bounding box center [587, 135] width 32 height 8
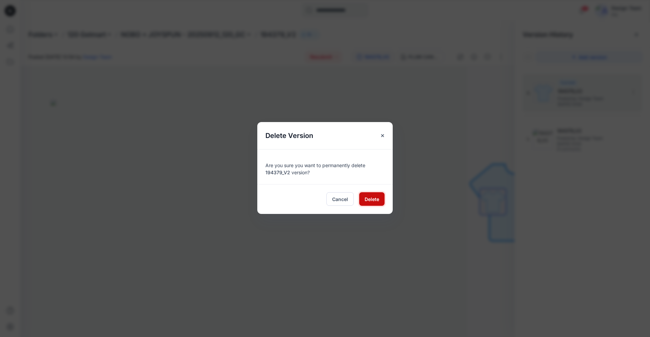
click at [364, 200] on button "Delete" at bounding box center [371, 199] width 25 height 14
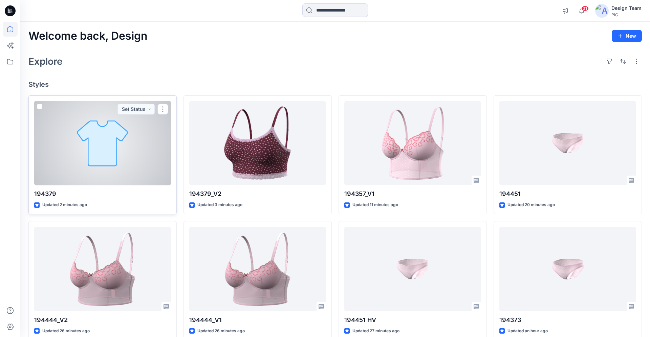
click at [108, 142] on div at bounding box center [102, 143] width 137 height 84
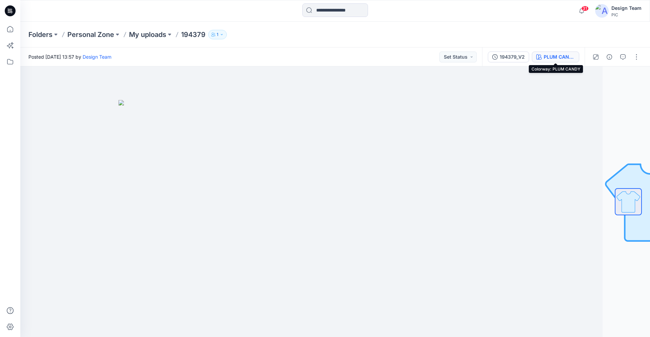
click at [545, 58] on div "PLUM CANDY" at bounding box center [559, 56] width 31 height 7
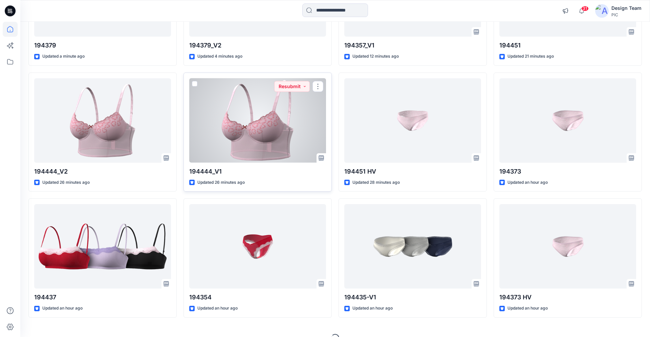
scroll to position [162, 0]
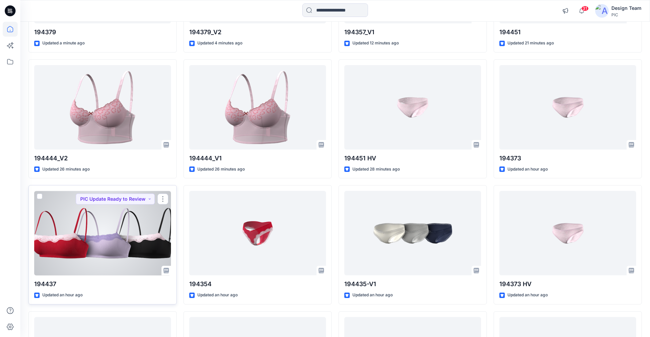
click at [148, 228] on div at bounding box center [102, 233] width 137 height 84
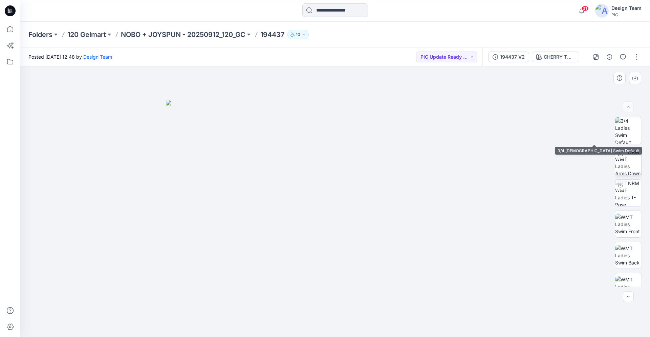
click at [629, 156] on img at bounding box center [629, 161] width 26 height 26
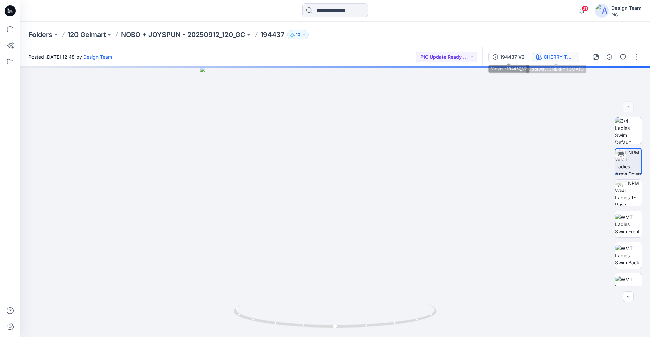
click at [541, 54] on icon "button" at bounding box center [539, 56] width 5 height 5
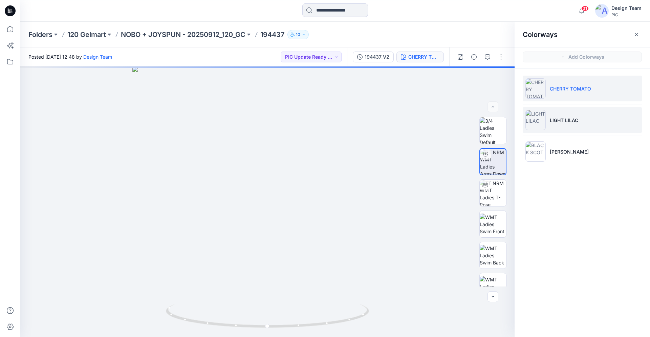
click at [540, 123] on img at bounding box center [536, 120] width 20 height 20
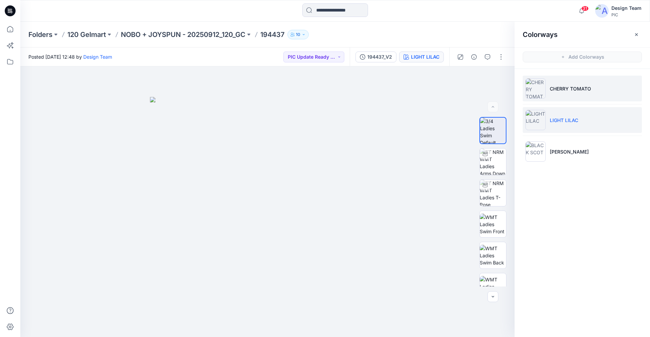
click at [534, 97] on img at bounding box center [536, 88] width 20 height 20
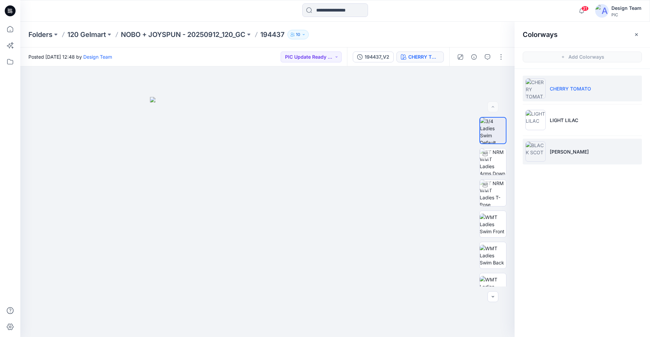
click at [539, 150] on img at bounding box center [536, 151] width 20 height 20
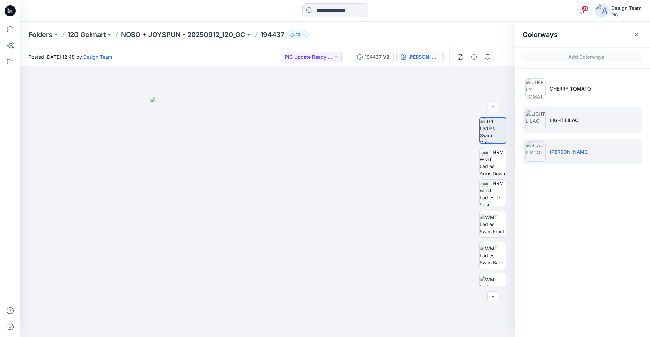
click at [531, 123] on img at bounding box center [536, 120] width 20 height 20
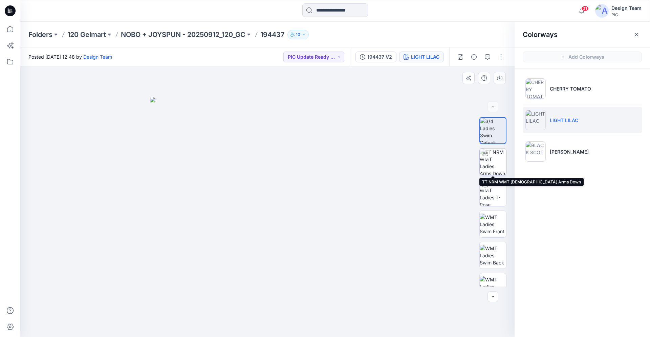
click at [491, 155] on img at bounding box center [493, 161] width 26 height 26
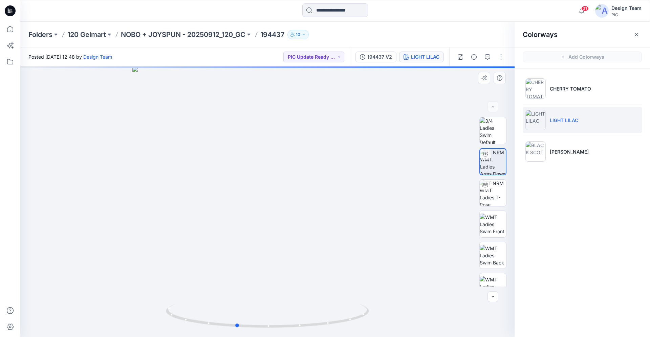
drag, startPoint x: 332, startPoint y: 323, endPoint x: 300, endPoint y: 294, distance: 42.2
click at [300, 294] on div at bounding box center [267, 201] width 495 height 270
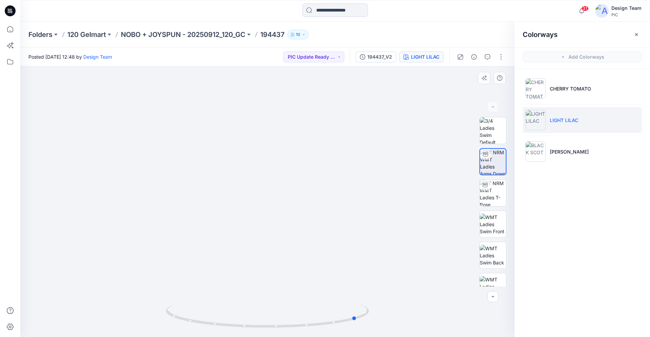
drag, startPoint x: 244, startPoint y: 325, endPoint x: 395, endPoint y: 296, distance: 153.8
click at [361, 327] on icon at bounding box center [268, 316] width 205 height 25
click at [543, 159] on img at bounding box center [536, 151] width 20 height 20
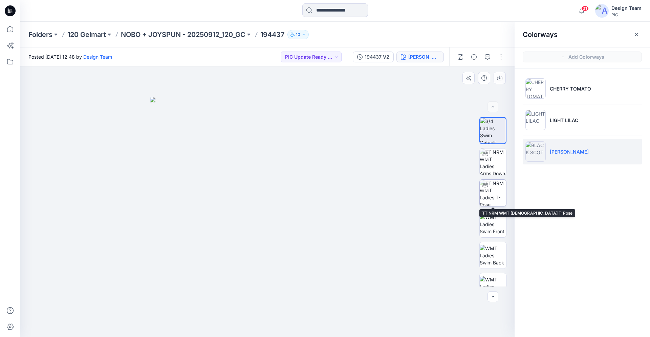
click at [494, 192] on img at bounding box center [493, 193] width 26 height 26
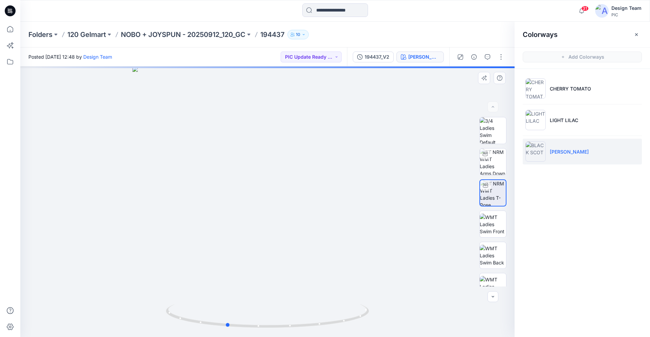
drag, startPoint x: 347, startPoint y: 321, endPoint x: 306, endPoint y: 299, distance: 46.5
click at [306, 299] on div at bounding box center [267, 201] width 495 height 270
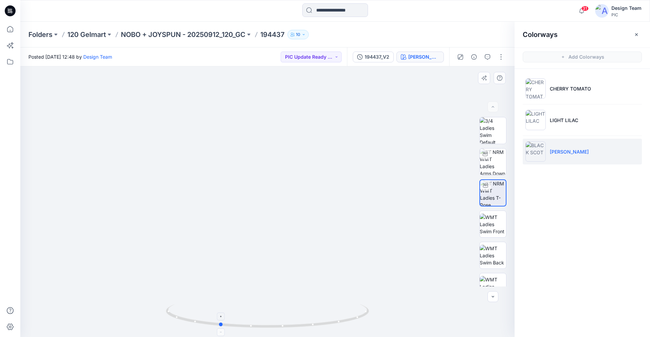
drag, startPoint x: 322, startPoint y: 325, endPoint x: 315, endPoint y: 321, distance: 8.0
click at [315, 321] on icon at bounding box center [268, 316] width 205 height 25
click at [541, 91] on img at bounding box center [536, 88] width 20 height 20
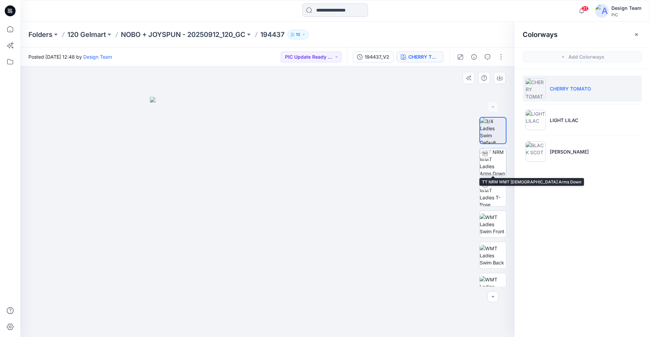
click at [491, 162] on img at bounding box center [493, 161] width 26 height 26
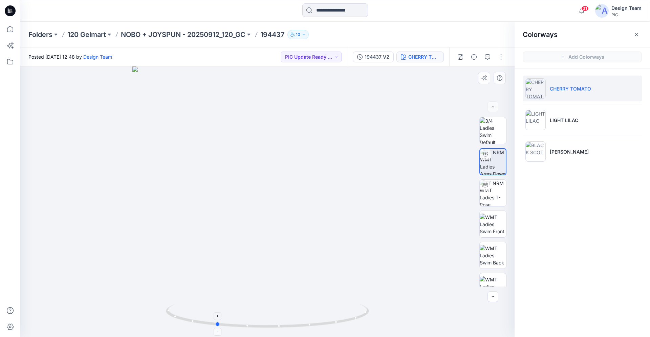
drag, startPoint x: 347, startPoint y: 324, endPoint x: 295, endPoint y: 319, distance: 51.7
click at [295, 319] on icon at bounding box center [268, 316] width 205 height 25
click at [12, 8] on icon at bounding box center [10, 10] width 11 height 11
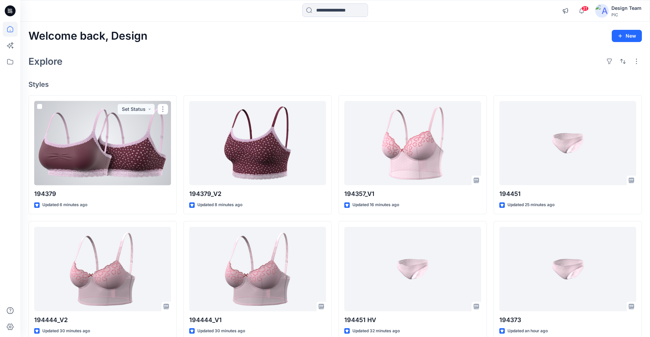
click at [104, 159] on div at bounding box center [102, 143] width 137 height 84
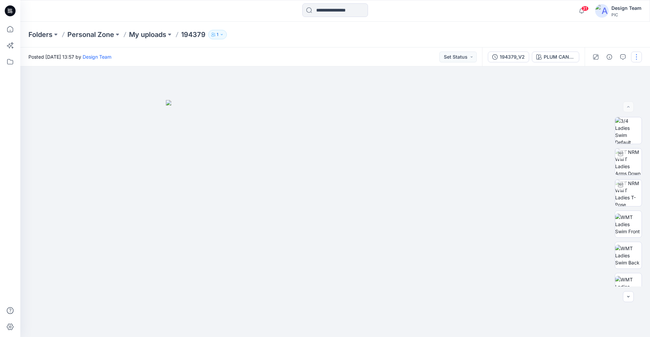
click at [637, 58] on button "button" at bounding box center [636, 56] width 11 height 11
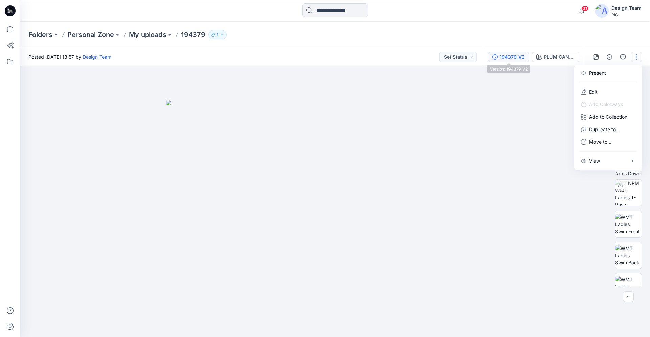
click at [516, 53] on button "194379_V2" at bounding box center [508, 56] width 41 height 11
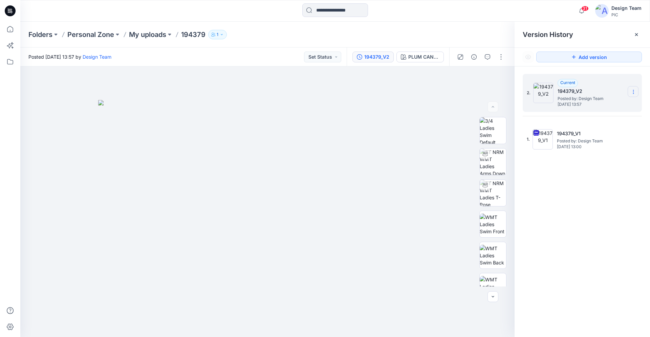
click at [634, 93] on icon at bounding box center [633, 91] width 5 height 5
click at [589, 134] on span "Delete Version" at bounding box center [587, 135] width 32 height 8
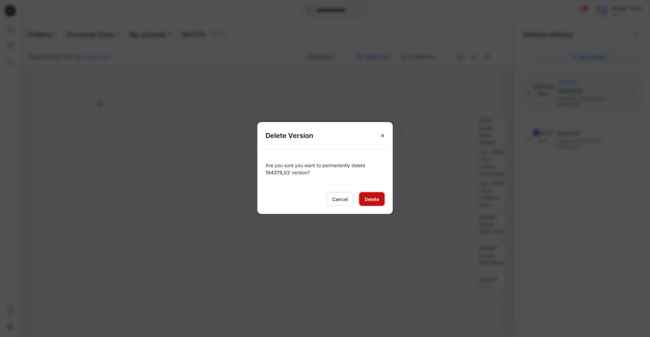
click at [371, 200] on span "Delete" at bounding box center [372, 198] width 15 height 7
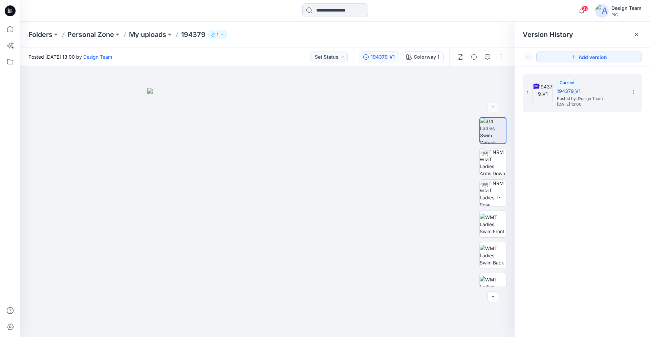
click at [14, 7] on icon at bounding box center [10, 11] width 11 height 22
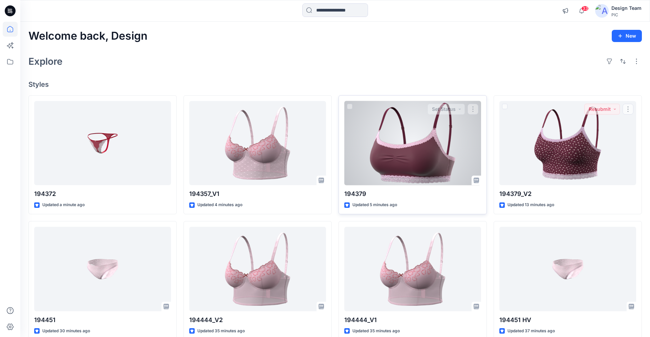
click at [410, 155] on div at bounding box center [413, 143] width 137 height 84
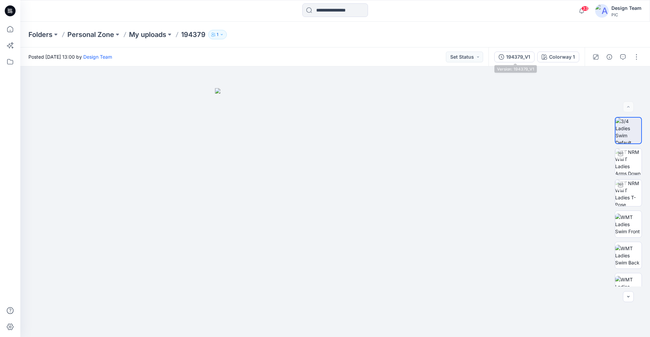
click at [525, 55] on div "194379_V1" at bounding box center [518, 56] width 24 height 7
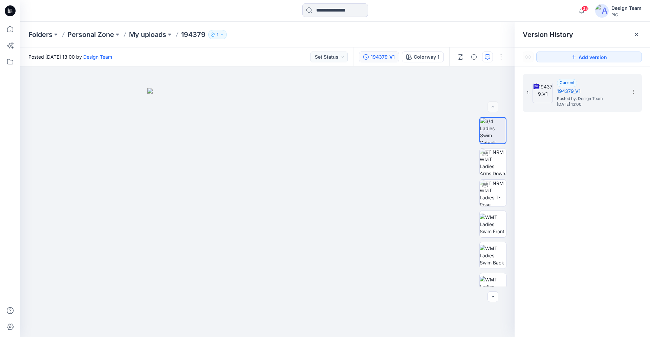
click at [490, 59] on icon "button" at bounding box center [487, 56] width 5 height 5
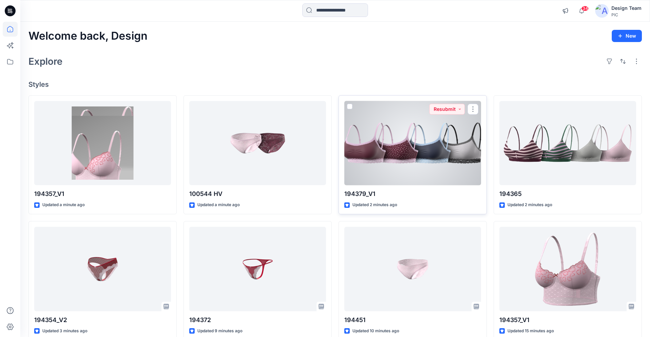
click at [415, 166] on div at bounding box center [413, 143] width 137 height 84
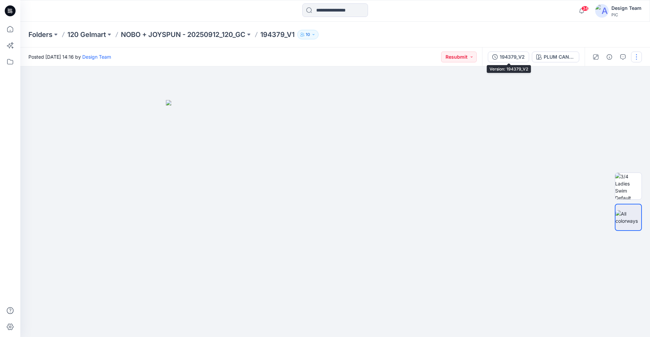
click at [506, 59] on div "194379_V2" at bounding box center [512, 56] width 25 height 7
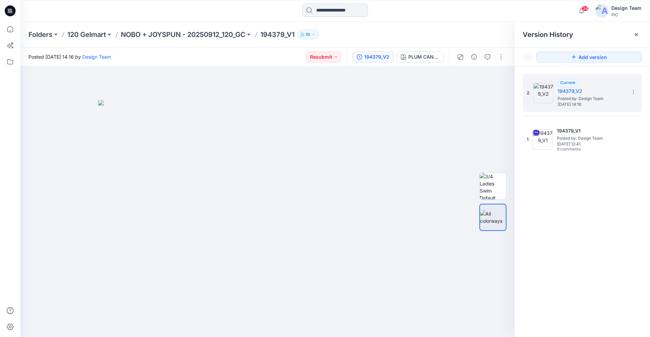
click at [11, 7] on icon at bounding box center [10, 10] width 11 height 11
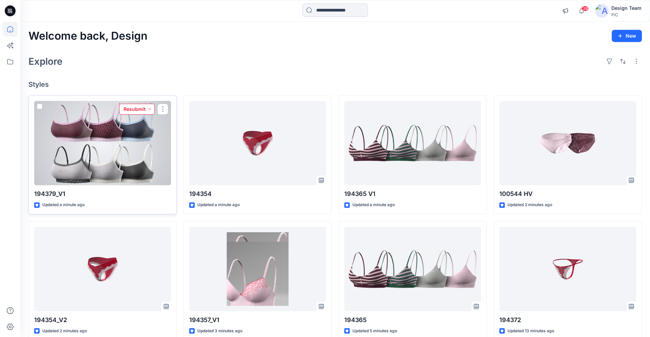
click at [139, 110] on button "Resubmit" at bounding box center [137, 109] width 36 height 11
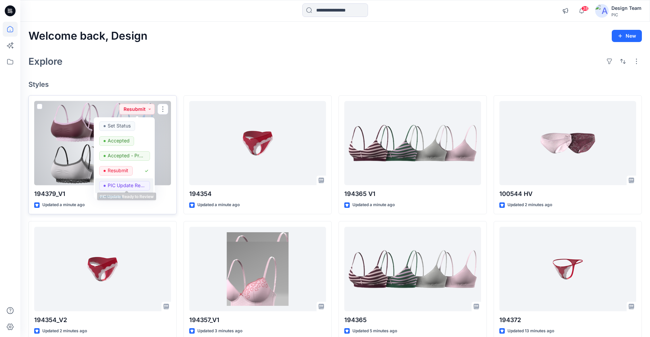
click at [119, 187] on p "PIC Update Ready to Review" at bounding box center [127, 185] width 38 height 9
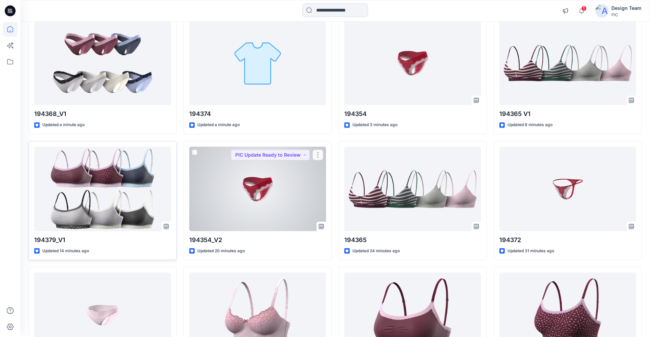
scroll to position [81, 0]
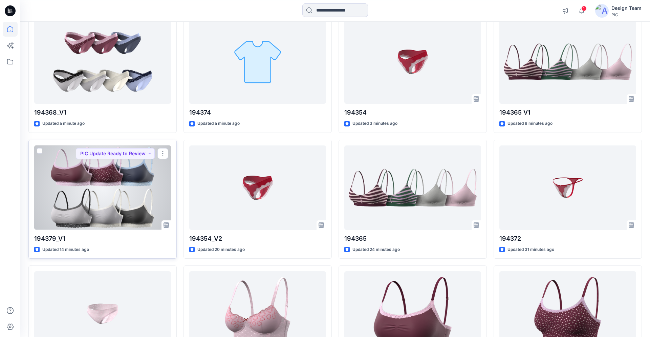
click at [118, 197] on div at bounding box center [102, 187] width 137 height 84
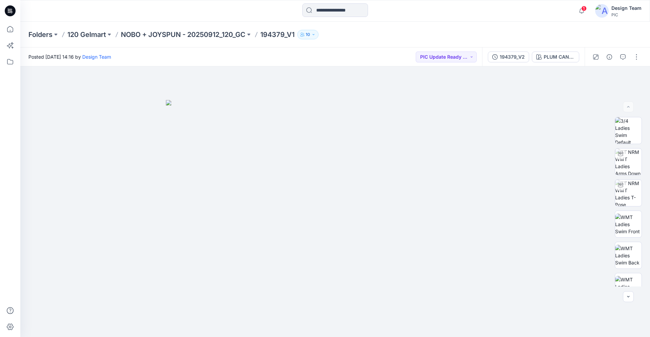
click at [7, 11] on icon at bounding box center [10, 10] width 11 height 11
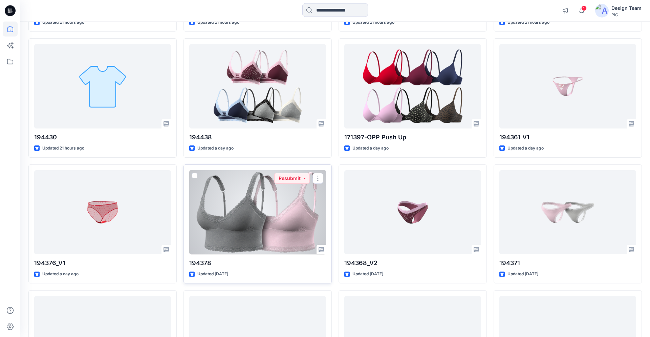
scroll to position [1079, 0]
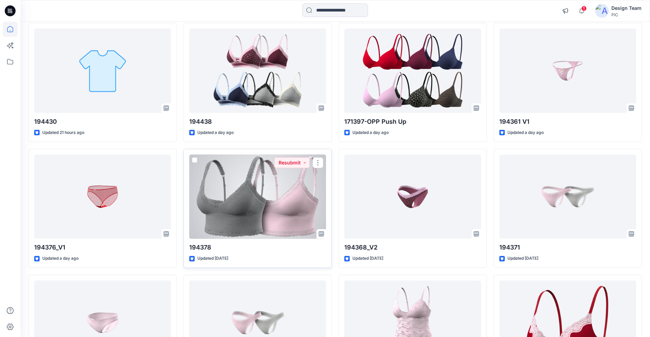
click at [236, 212] on div at bounding box center [257, 196] width 137 height 84
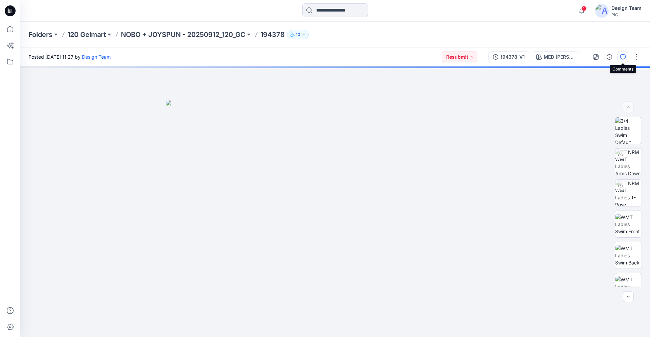
click at [624, 57] on icon "button" at bounding box center [623, 56] width 5 height 5
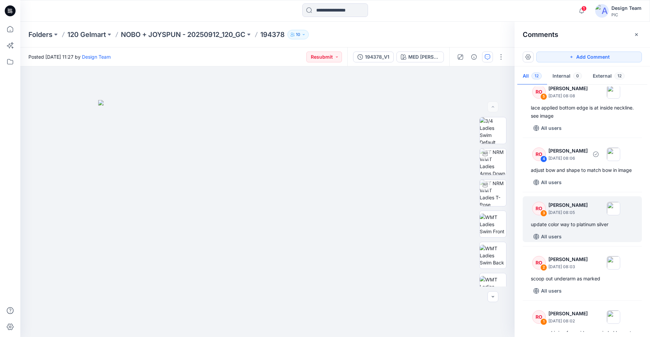
scroll to position [445, 0]
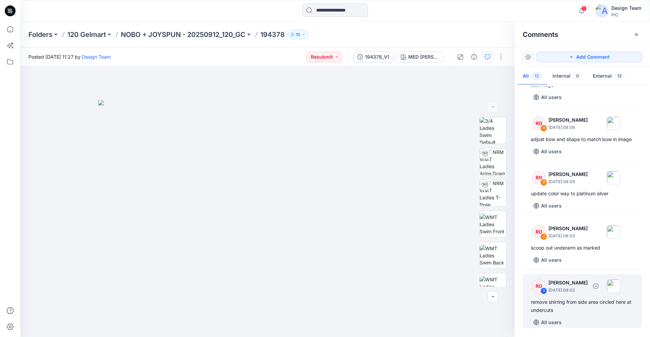
click at [575, 306] on div "remove shirring from side area circled here at undercuts" at bounding box center [582, 306] width 103 height 16
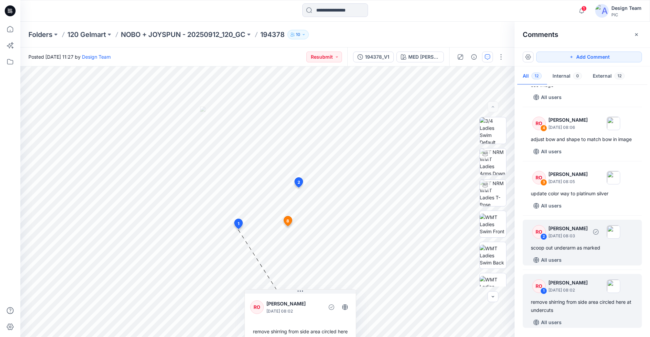
click at [586, 254] on div "RO 2 [PERSON_NAME] [DATE] 08:03 scoop out underarm as marked All users" at bounding box center [582, 243] width 119 height 46
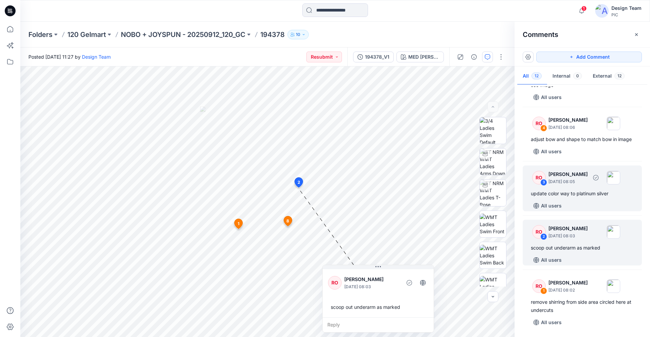
click at [583, 200] on div "RO 3 [PERSON_NAME] [DATE] 08:05 update color way to platinum silver All users" at bounding box center [582, 188] width 119 height 46
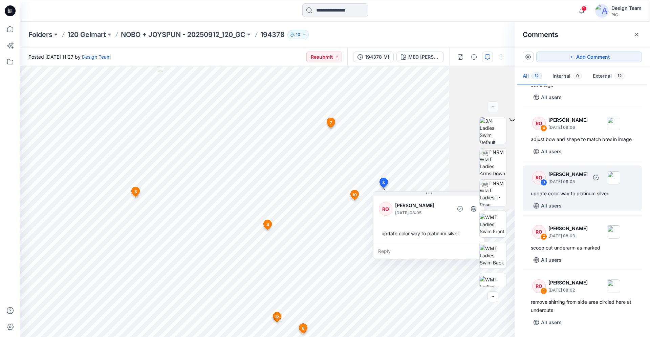
scroll to position [411, 0]
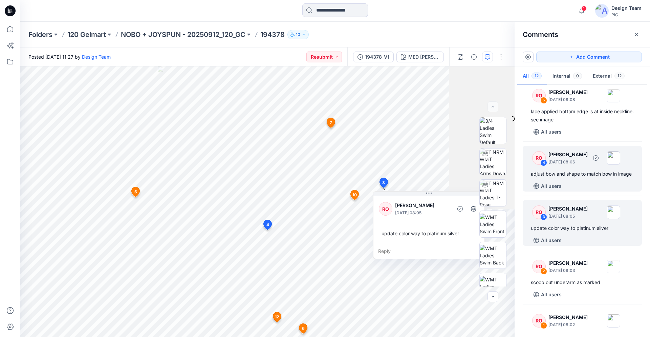
click at [582, 181] on div "All users" at bounding box center [586, 186] width 111 height 11
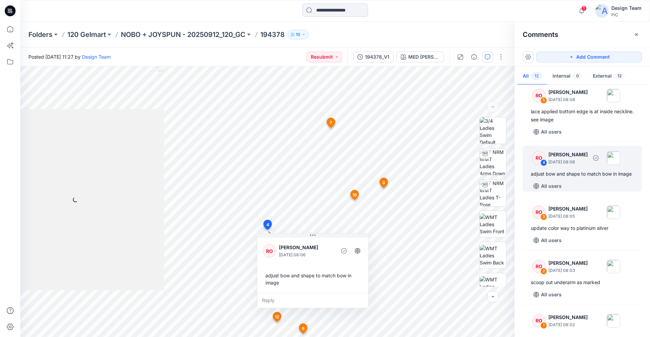
click at [588, 181] on div "All users" at bounding box center [586, 186] width 111 height 11
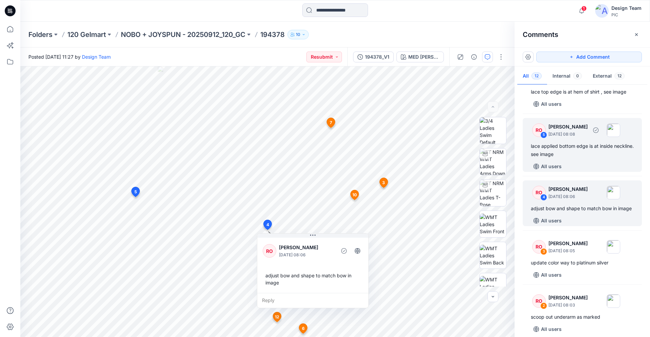
click at [584, 155] on div "lace applied bottom edge is at inside neckline. see image" at bounding box center [582, 150] width 103 height 16
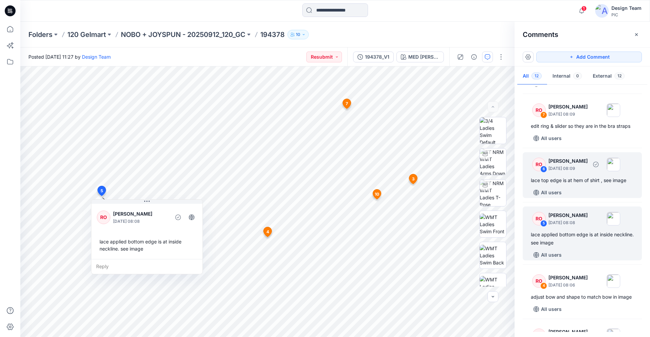
scroll to position [273, 0]
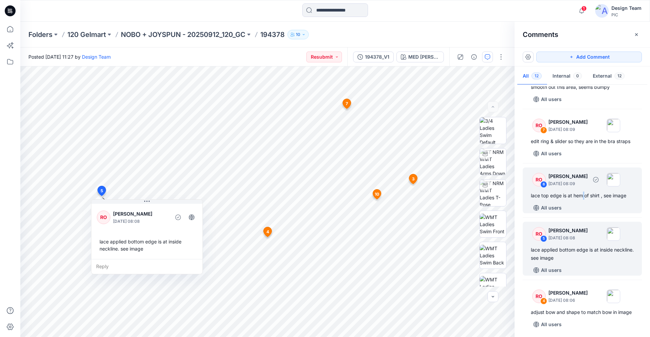
click at [584, 194] on div "lace top edge is at hem of shirt , see image" at bounding box center [582, 195] width 103 height 8
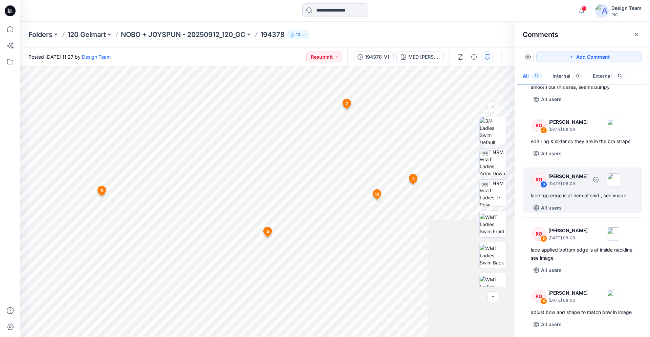
click at [572, 201] on div "RO 6 [PERSON_NAME] [DATE] 08:09 lace top edge is at hem of shirt , see image Al…" at bounding box center [582, 190] width 119 height 46
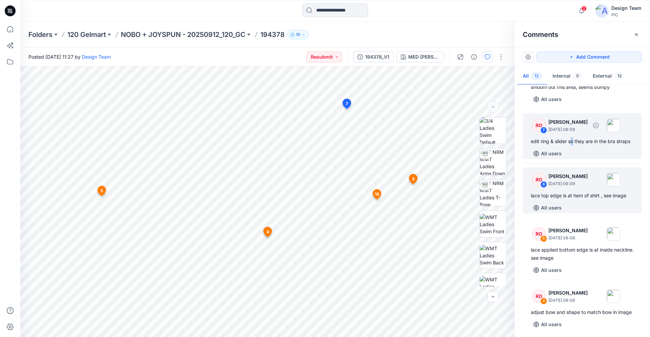
click at [572, 145] on div "edit ring & slider so they are in the bra straps" at bounding box center [582, 141] width 103 height 8
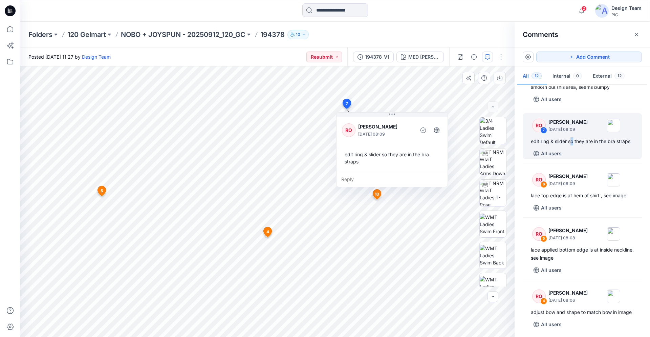
click at [404, 158] on div "edit ring & slider so they are in the bra straps" at bounding box center [392, 158] width 100 height 20
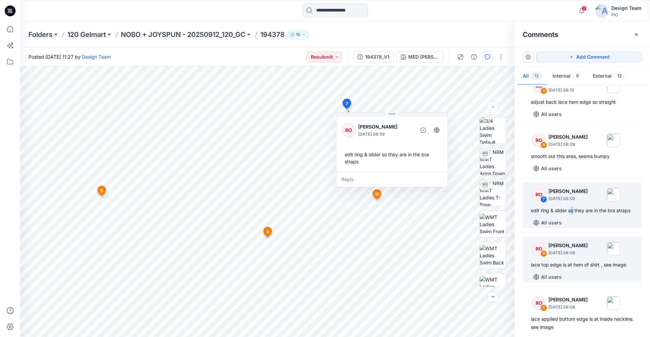
scroll to position [169, 0]
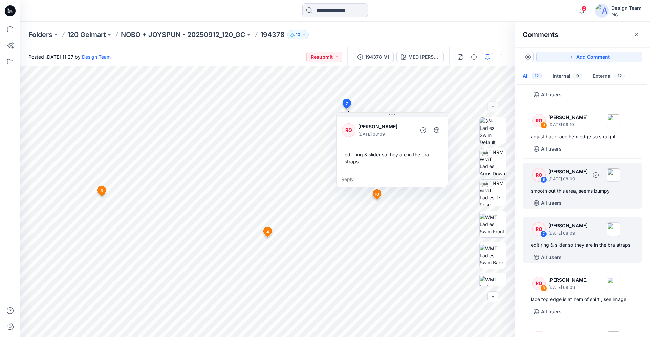
click at [566, 197] on div "RO 8 [PERSON_NAME] [DATE] 08:09 smooth out this area, seems bumpy All users" at bounding box center [582, 186] width 119 height 46
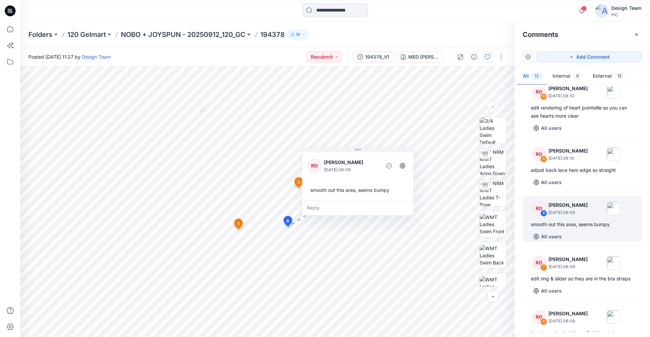
scroll to position [134, 0]
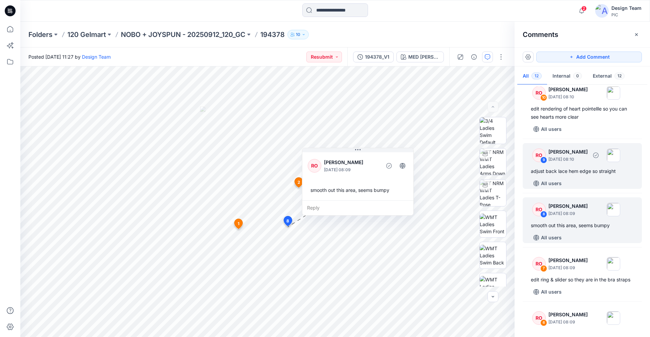
click at [593, 174] on div "RO 9 [PERSON_NAME] [DATE] 08:10 adjust back lace hem edge so straight All users" at bounding box center [582, 166] width 119 height 46
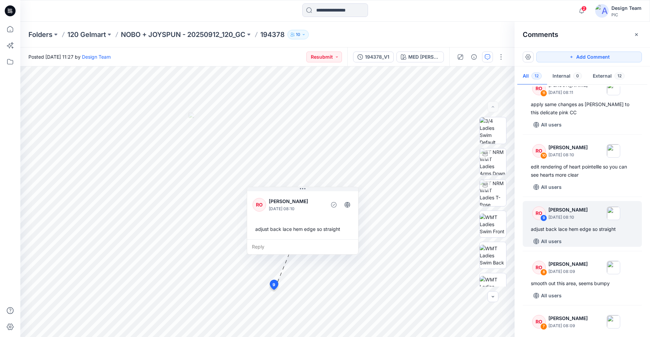
scroll to position [65, 0]
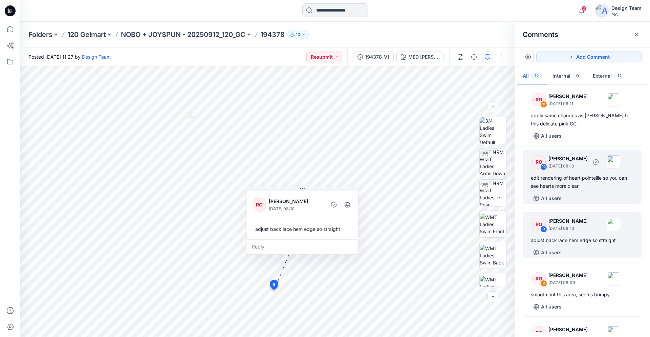
click at [591, 191] on div "RO 10 [PERSON_NAME] [DATE] 08:10 edit rendering of heart pointellle so you can …" at bounding box center [582, 177] width 119 height 54
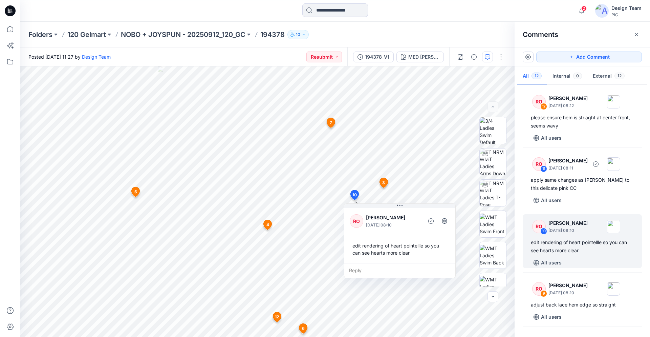
scroll to position [0, 0]
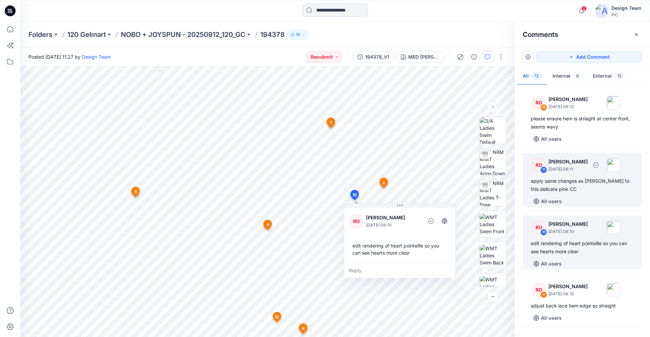
click at [577, 183] on div "apply same changes as [PERSON_NAME] to this delicate pink CC" at bounding box center [582, 185] width 103 height 16
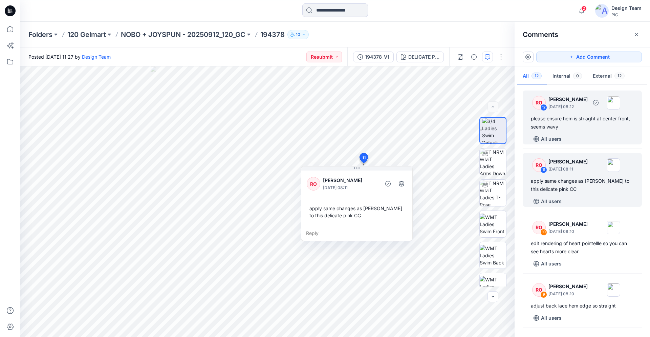
click at [588, 124] on div "please ensure hem is striaght at center front, seems wavy" at bounding box center [582, 122] width 103 height 16
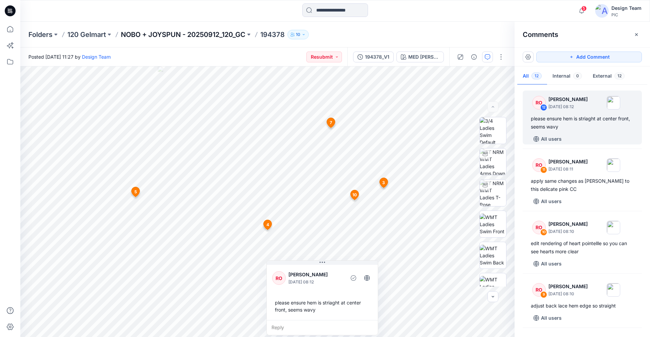
click at [159, 34] on p "NOBO + JOYSPUN - 20250912_120_GC" at bounding box center [183, 34] width 125 height 9
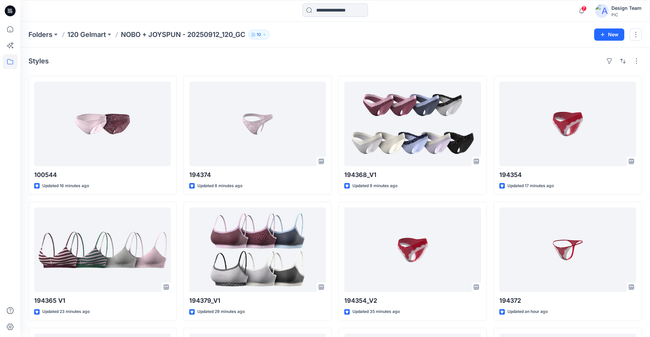
click at [2, 9] on div at bounding box center [10, 11] width 22 height 22
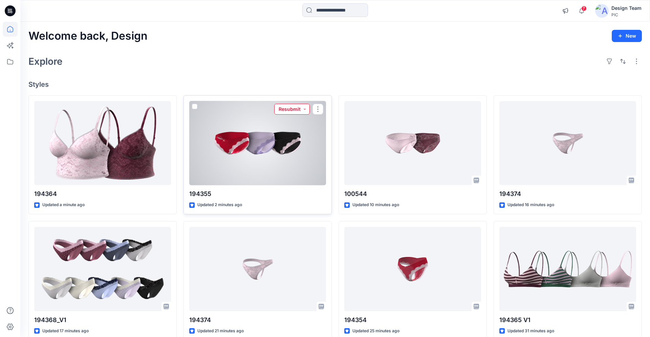
click at [294, 109] on button "Resubmit" at bounding box center [292, 109] width 36 height 11
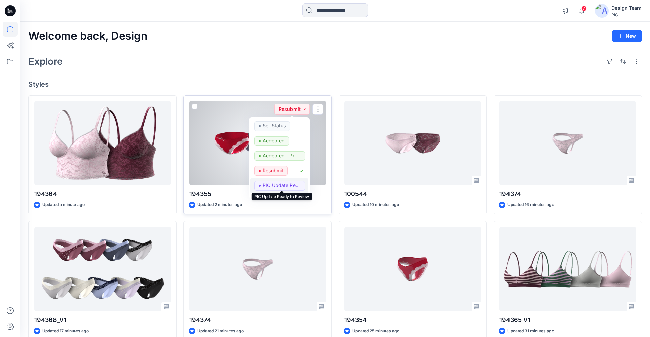
click at [269, 186] on p "PIC Update Ready to Review" at bounding box center [282, 185] width 38 height 9
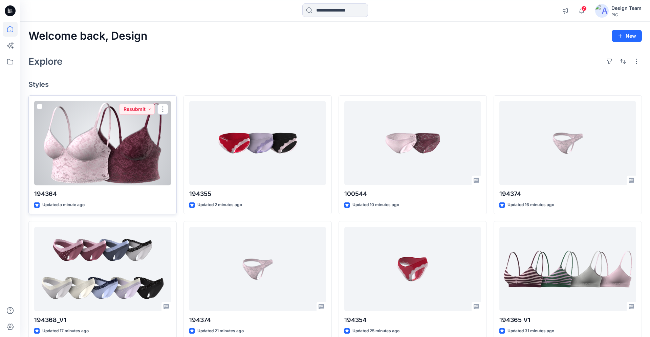
click at [142, 100] on div "194364 Updated a minute ago Resubmit" at bounding box center [102, 154] width 148 height 119
click at [138, 104] on button "Resubmit" at bounding box center [137, 109] width 36 height 11
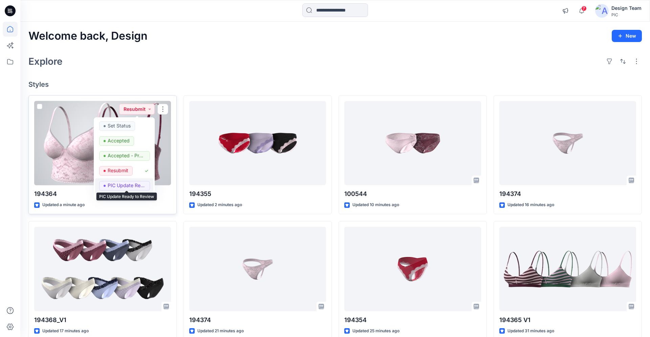
click at [120, 185] on p "PIC Update Ready to Review" at bounding box center [127, 185] width 38 height 9
